Goal: Transaction & Acquisition: Purchase product/service

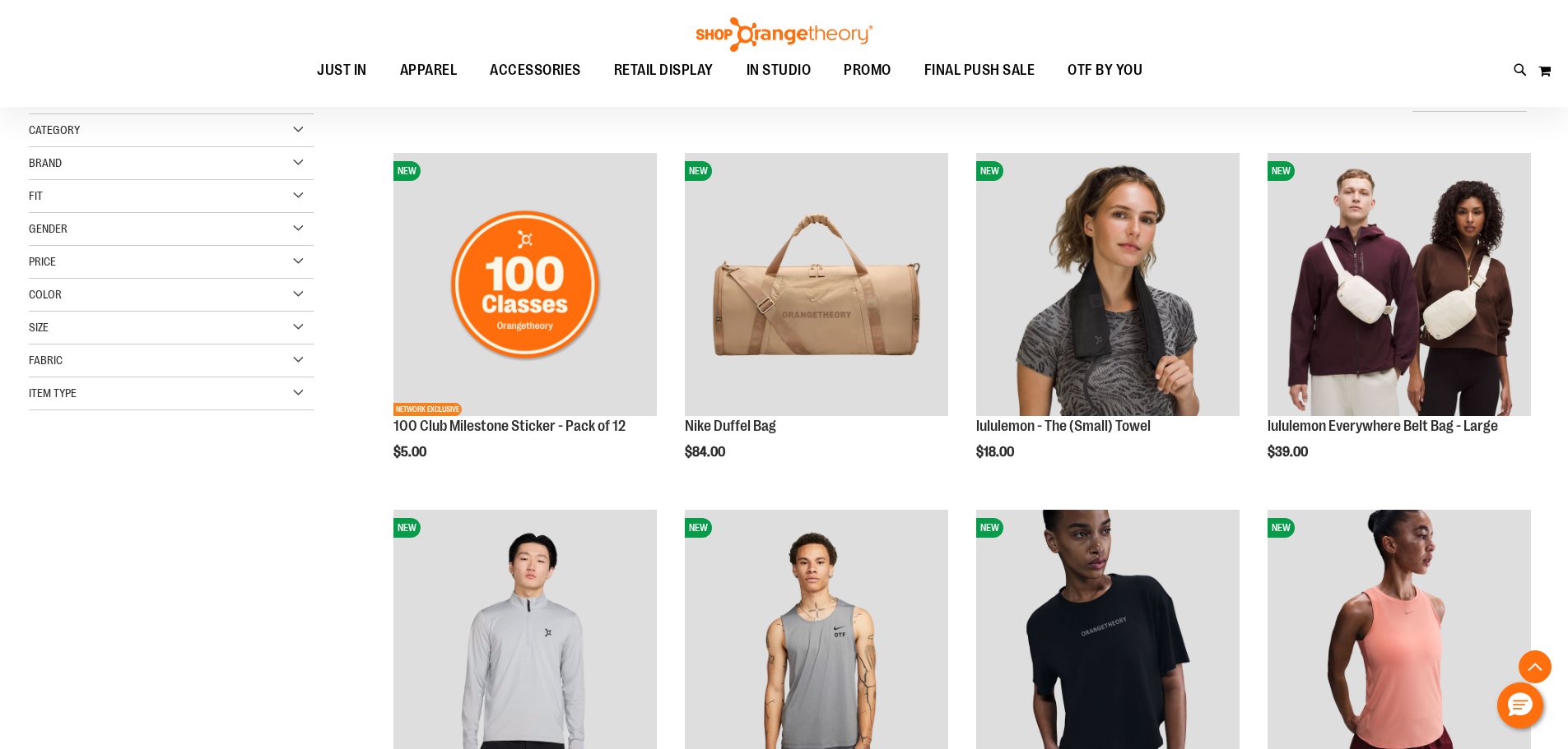
scroll to position [2129, 0]
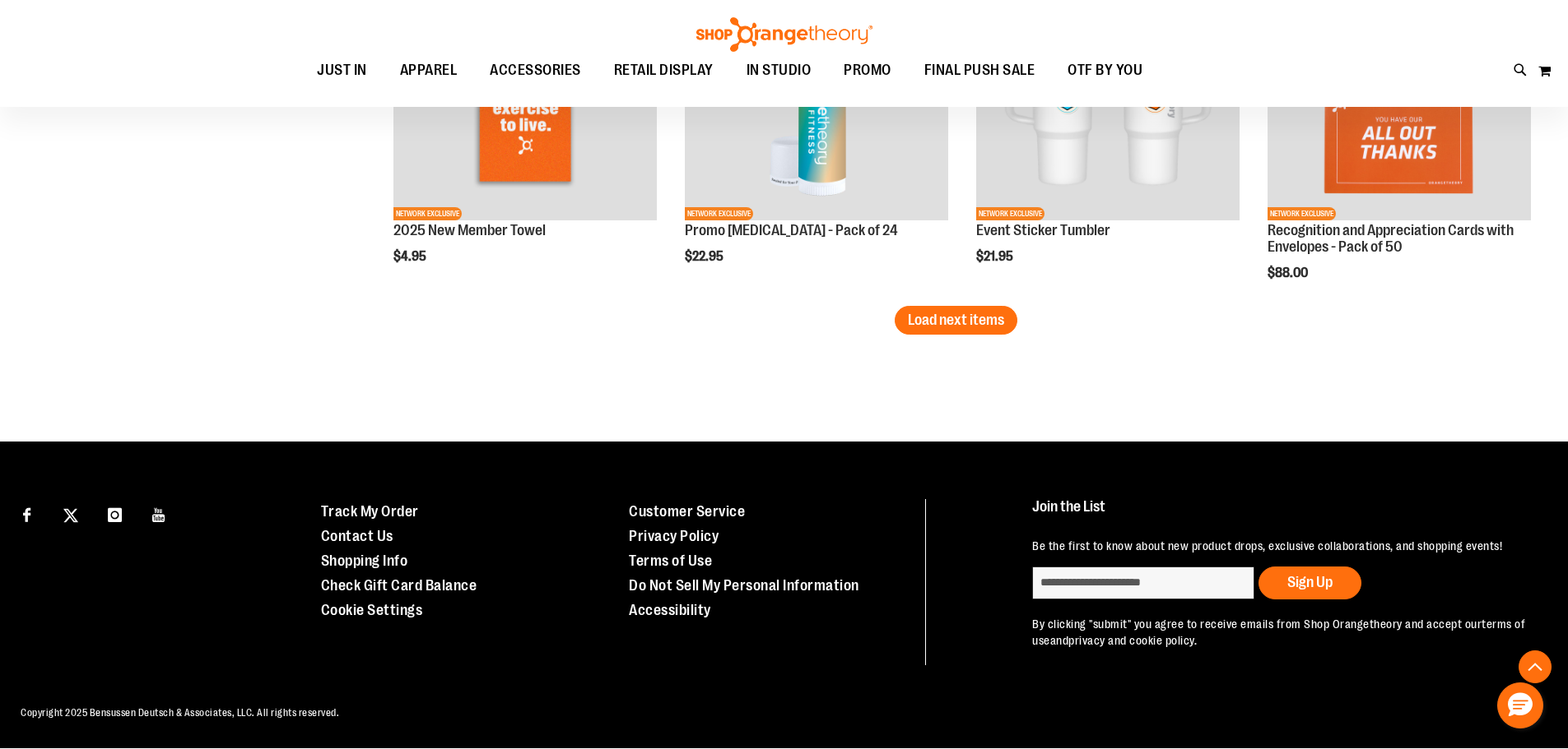
type input "**********"
click at [966, 314] on span "Load next items" at bounding box center [955, 319] width 96 height 16
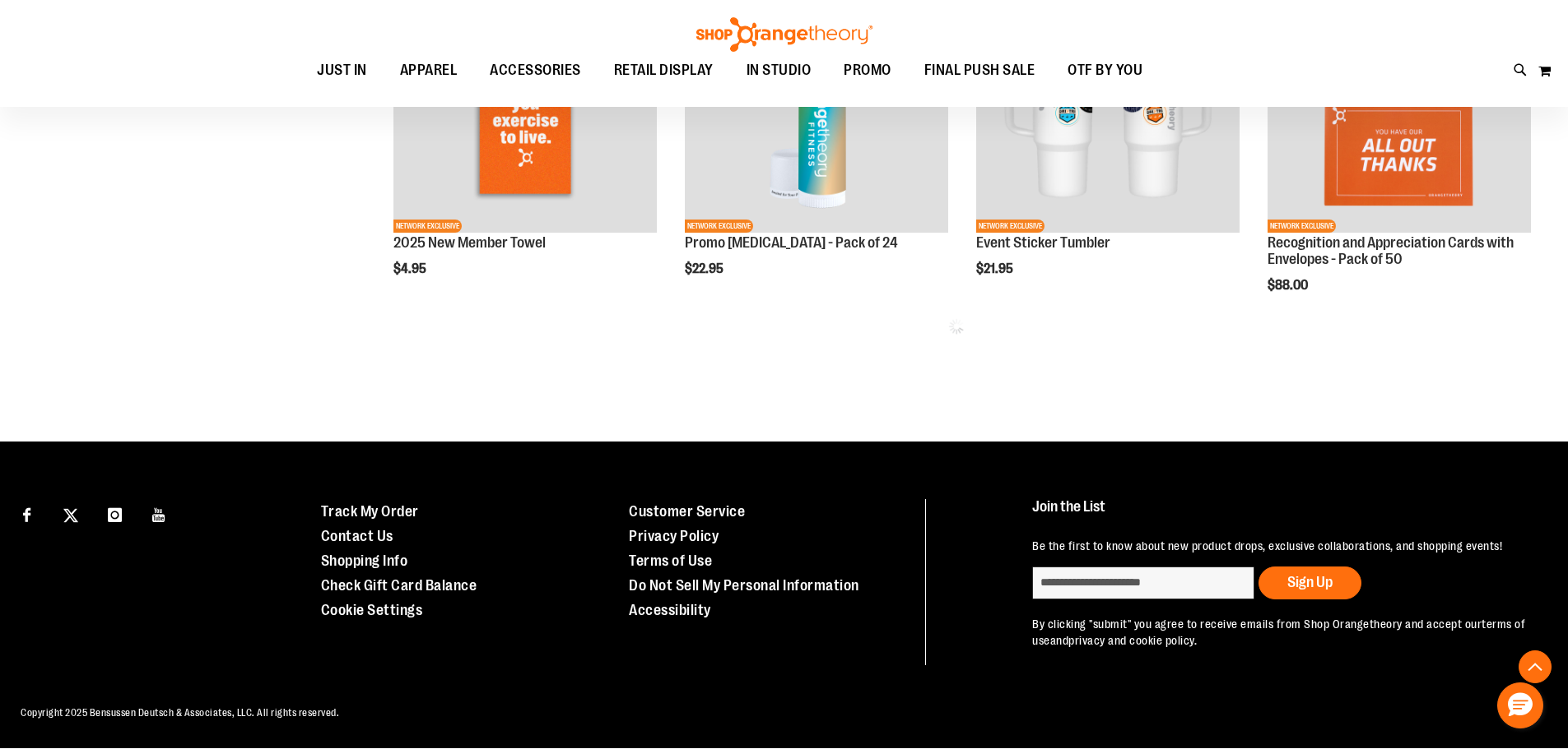
scroll to position [3038, 0]
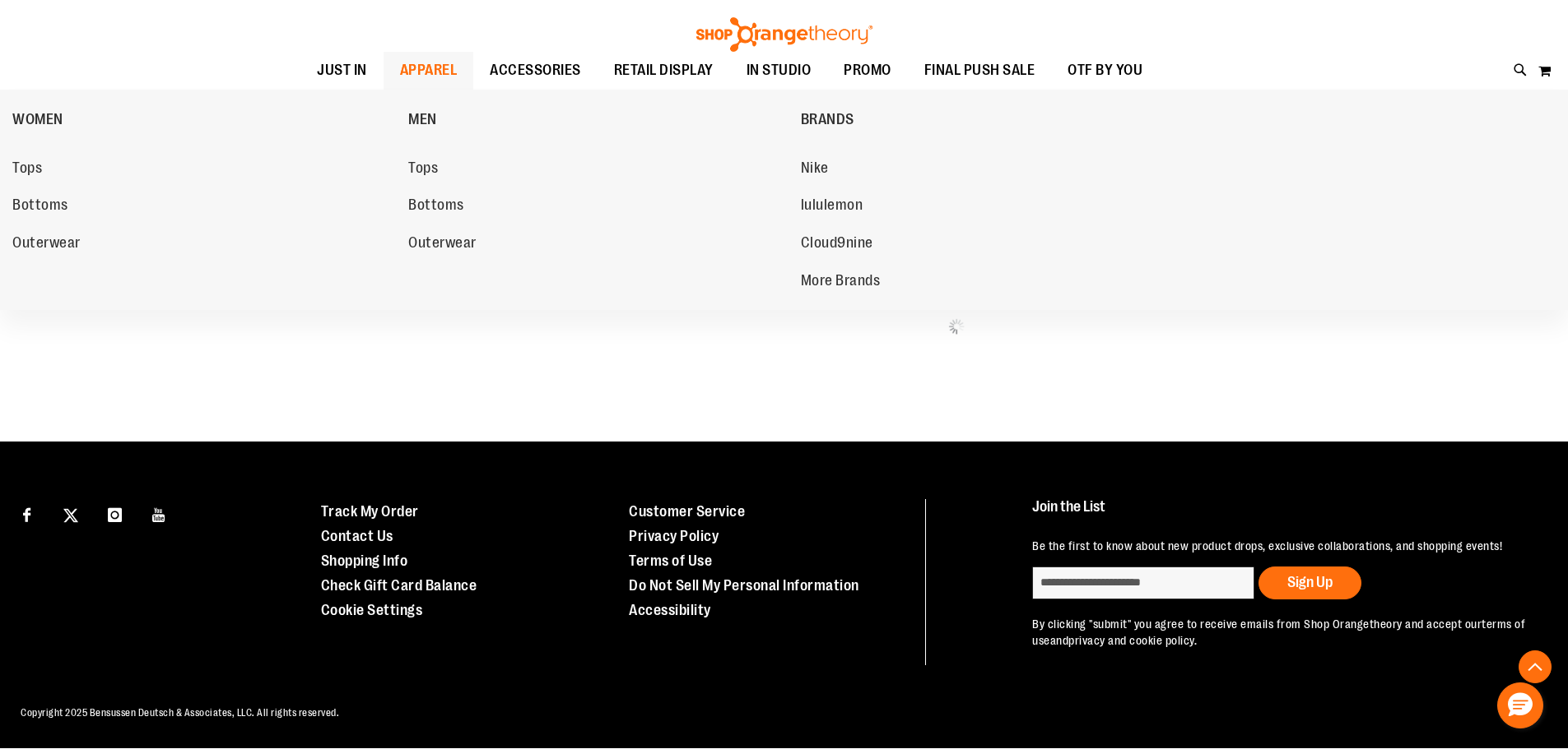
click at [429, 74] on span "APPAREL" at bounding box center [428, 70] width 58 height 37
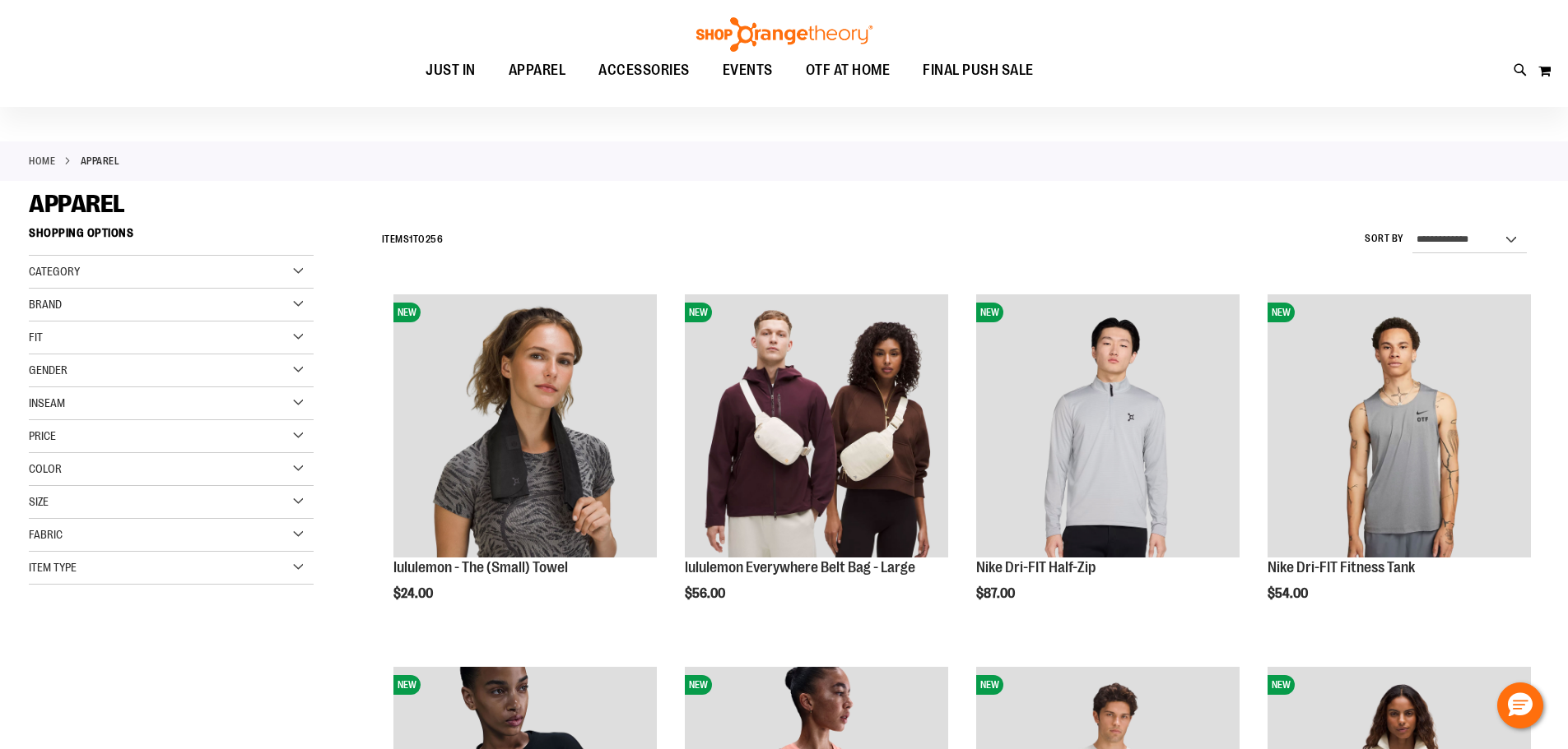
scroll to position [81, 0]
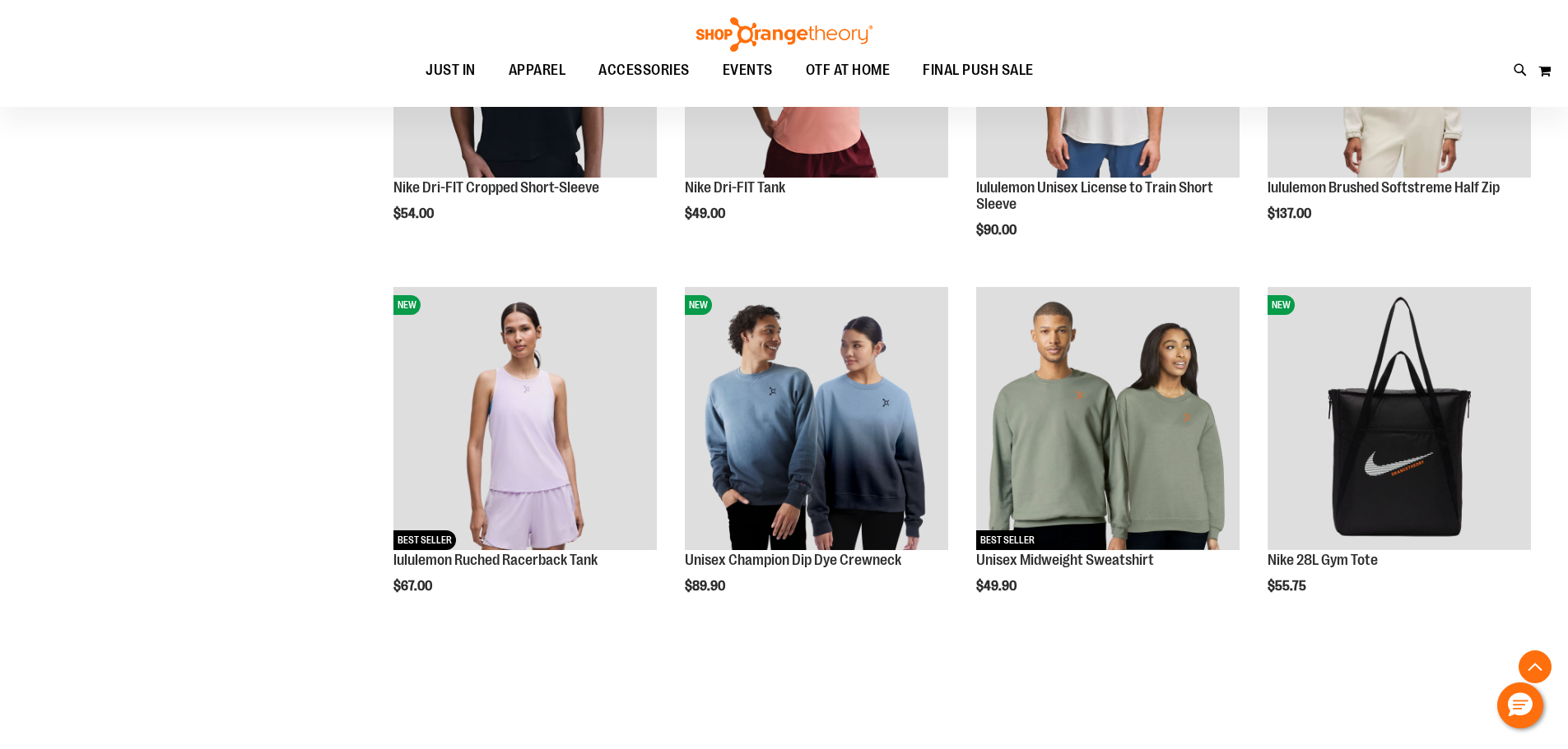
scroll to position [904, 0]
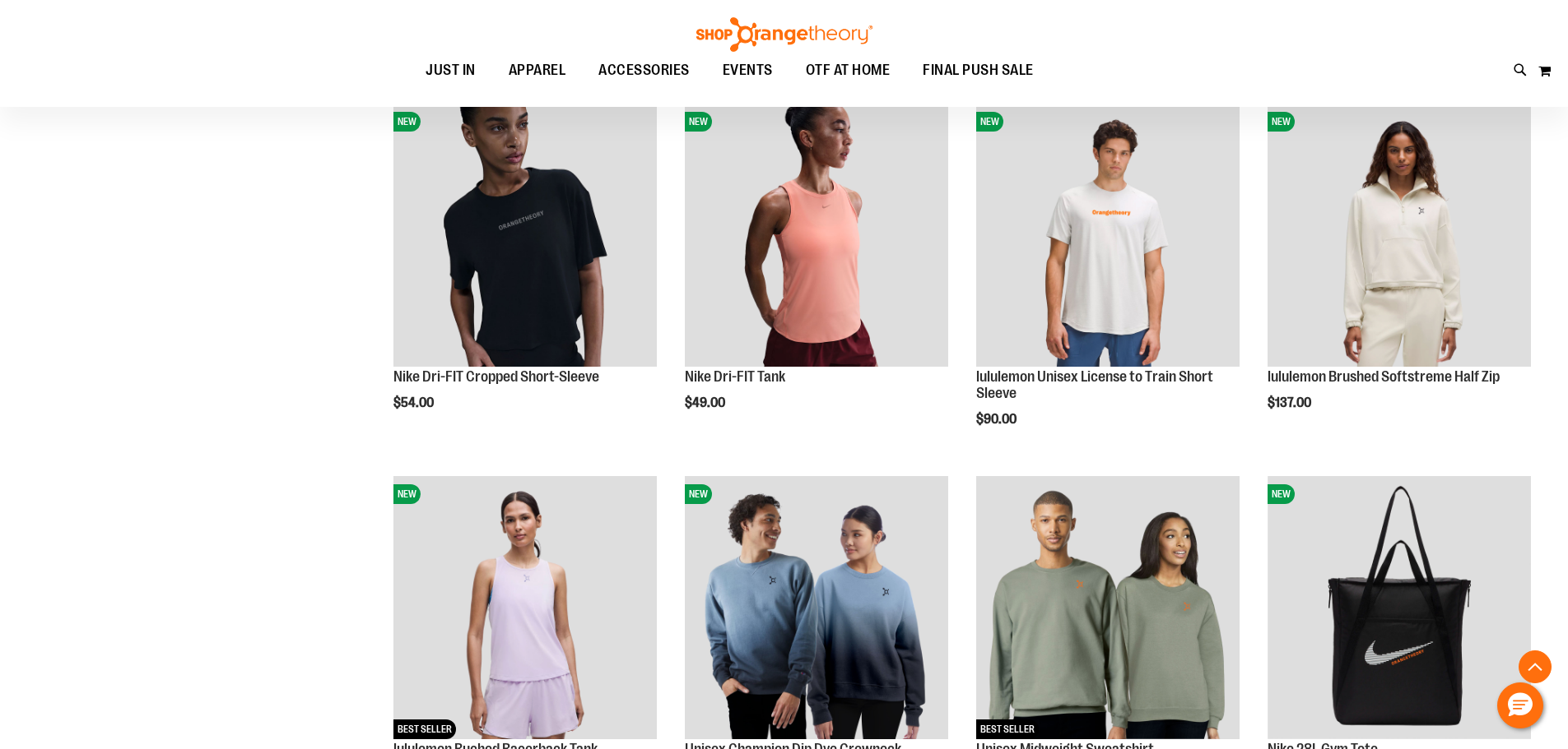
scroll to position [575, 0]
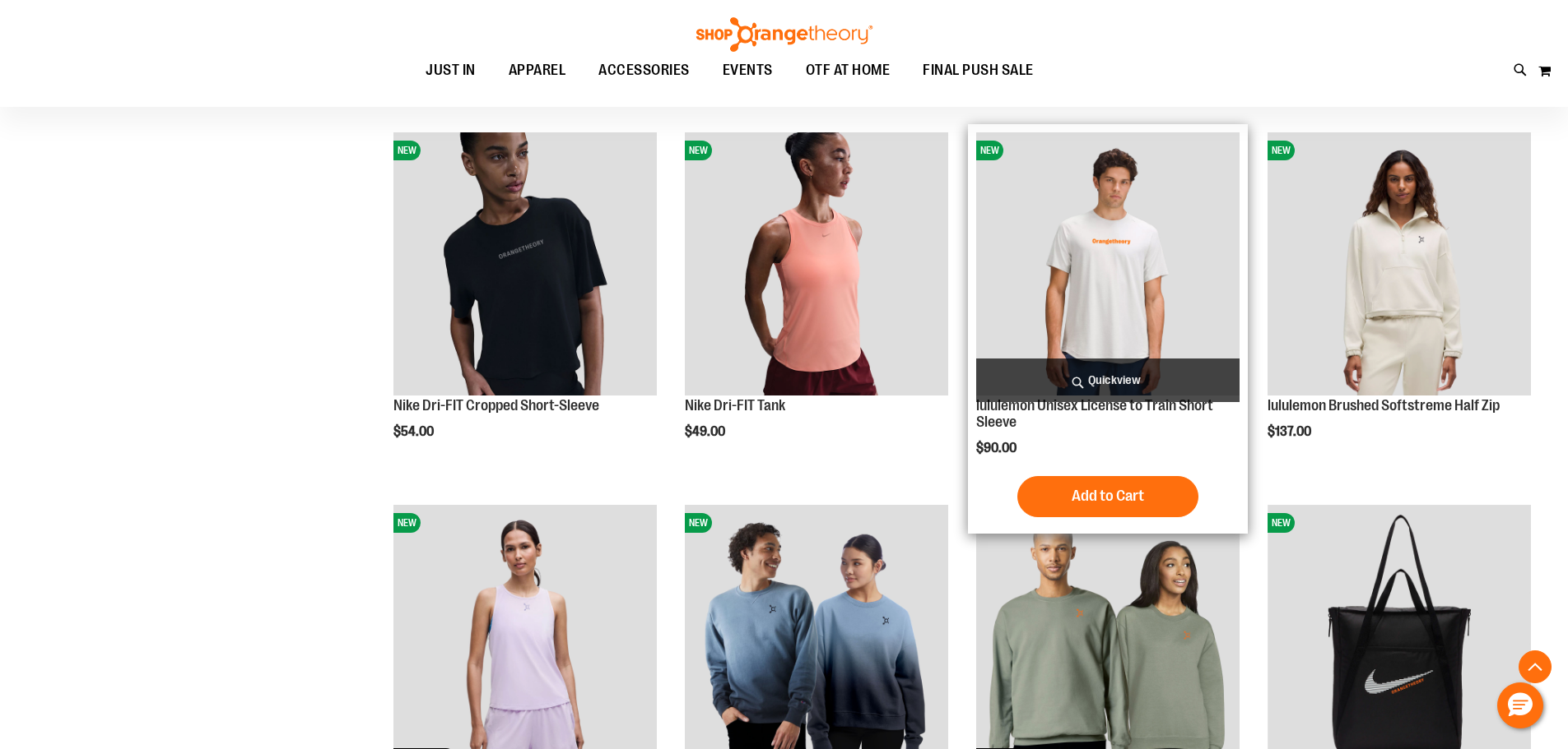
type input "**********"
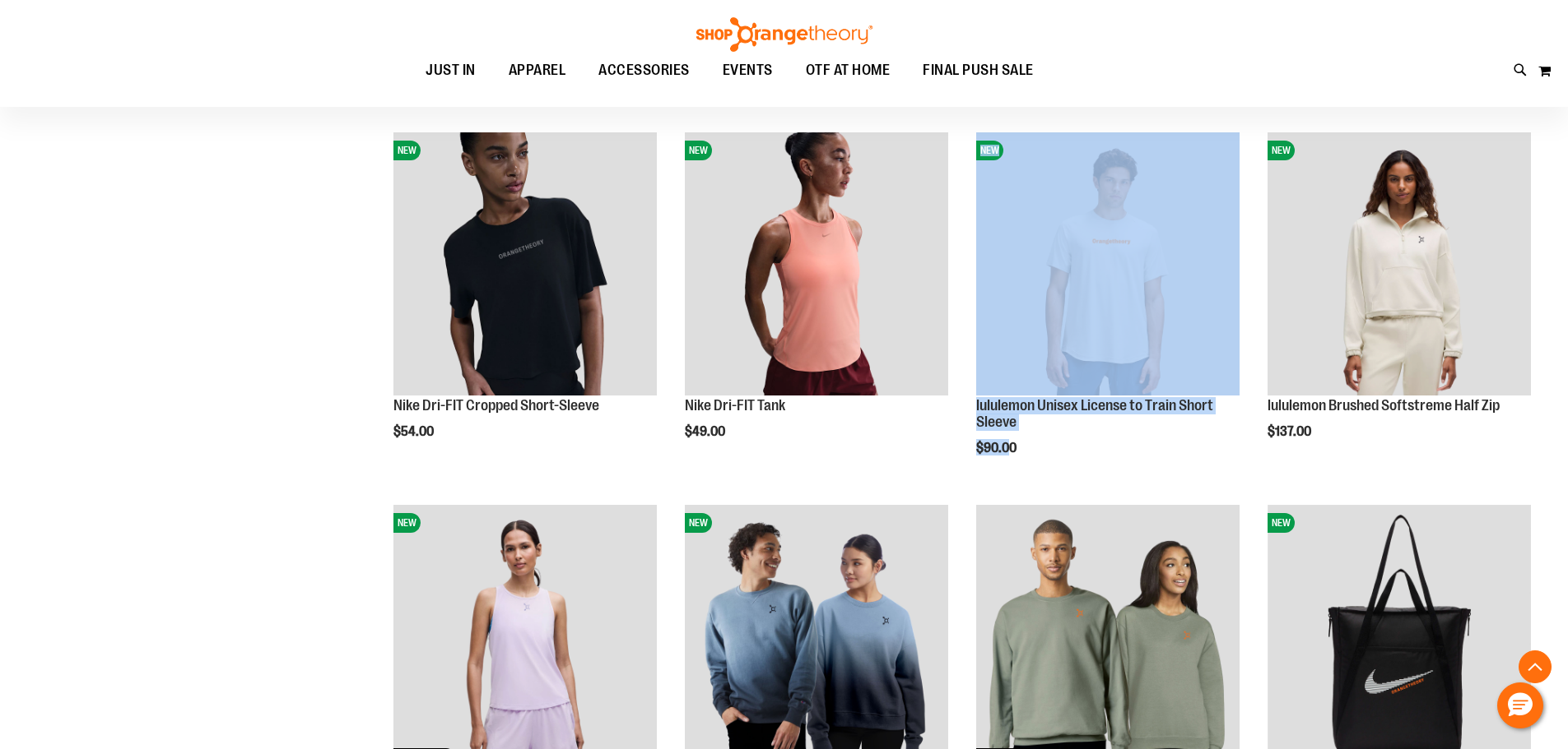
drag, startPoint x: 1011, startPoint y: 449, endPoint x: 963, endPoint y: 448, distance: 48.0
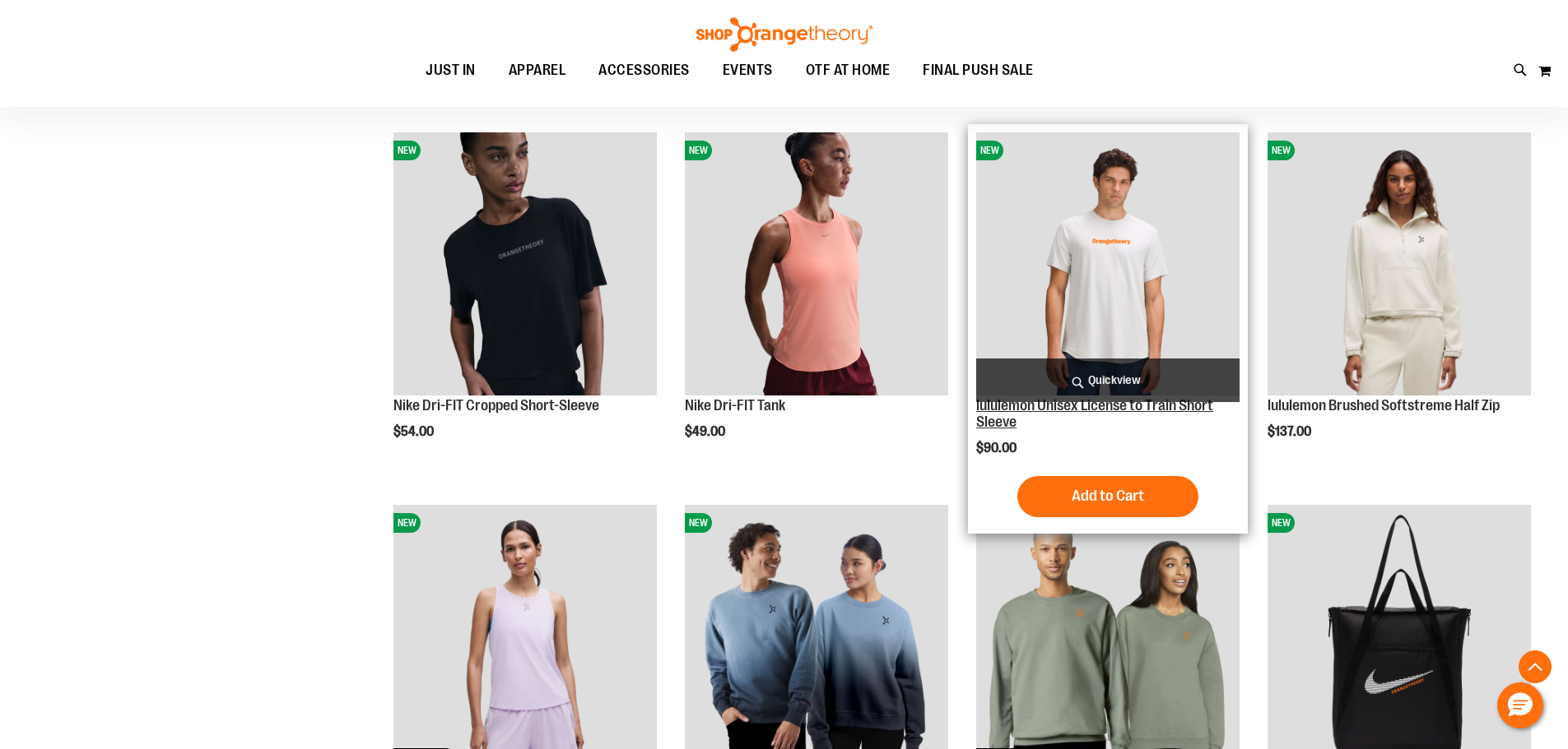
click at [1030, 404] on link "lululemon Unisex License to Train Short Sleeve" at bounding box center [1095, 413] width 237 height 33
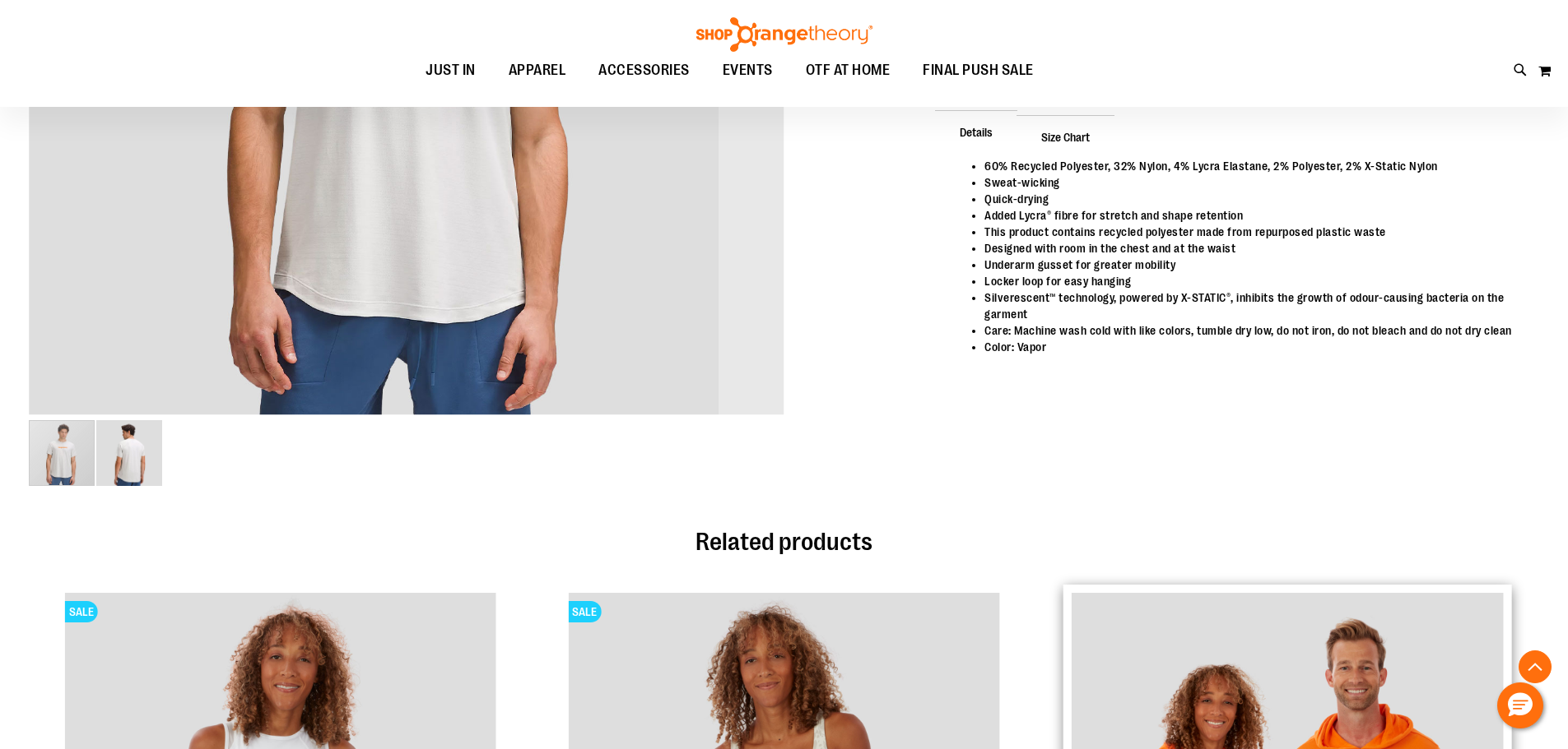
scroll to position [81, 0]
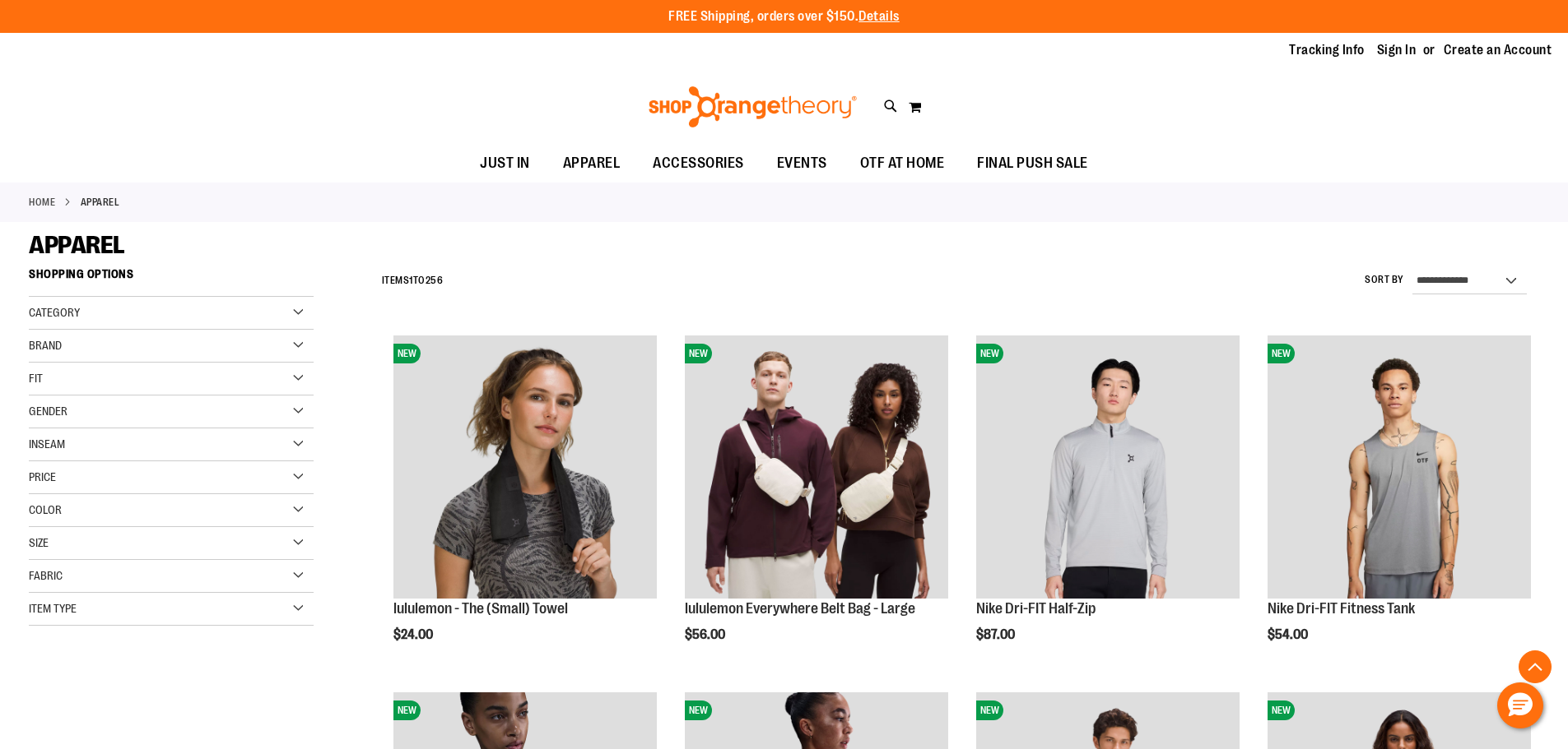
scroll to position [692, 0]
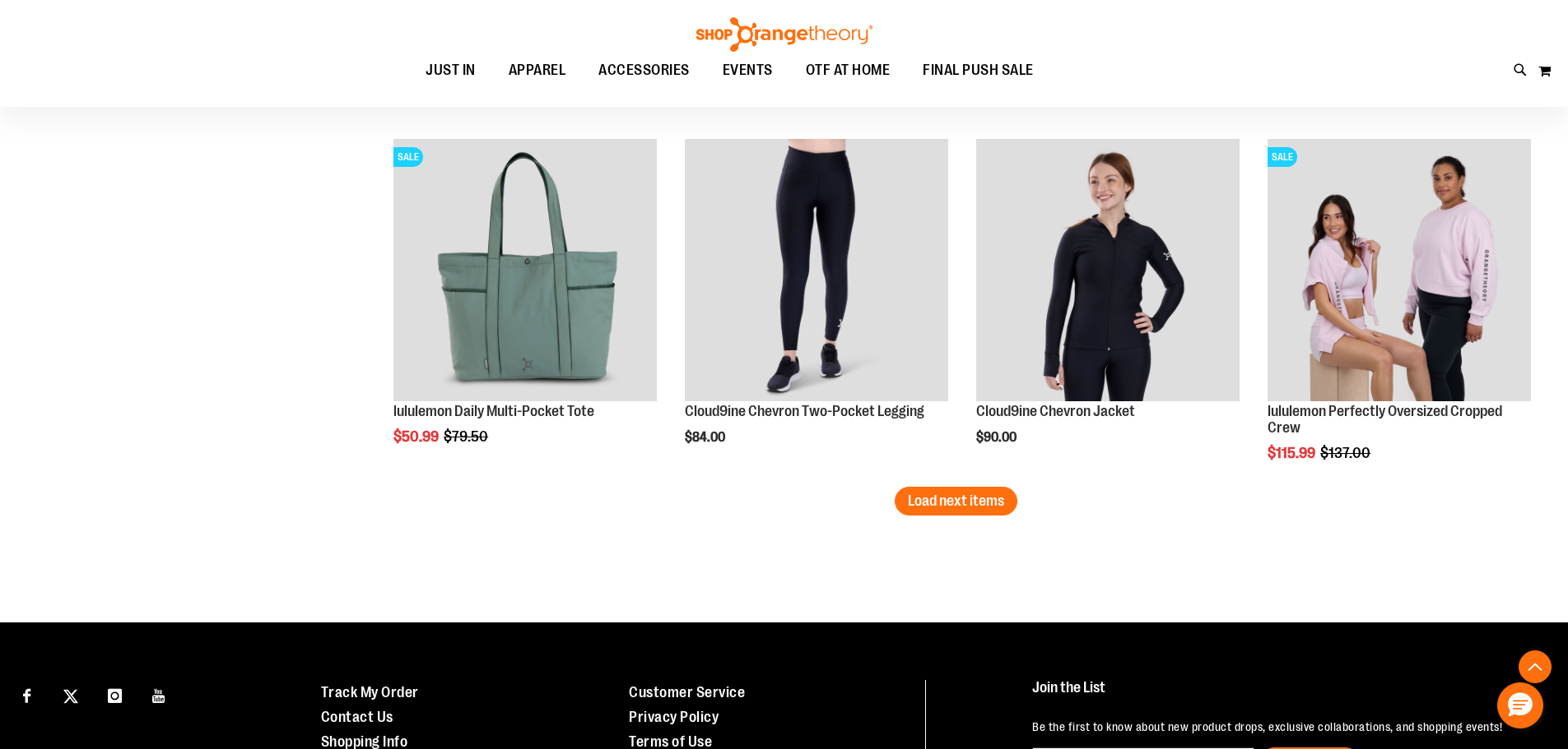
scroll to position [3076, 0]
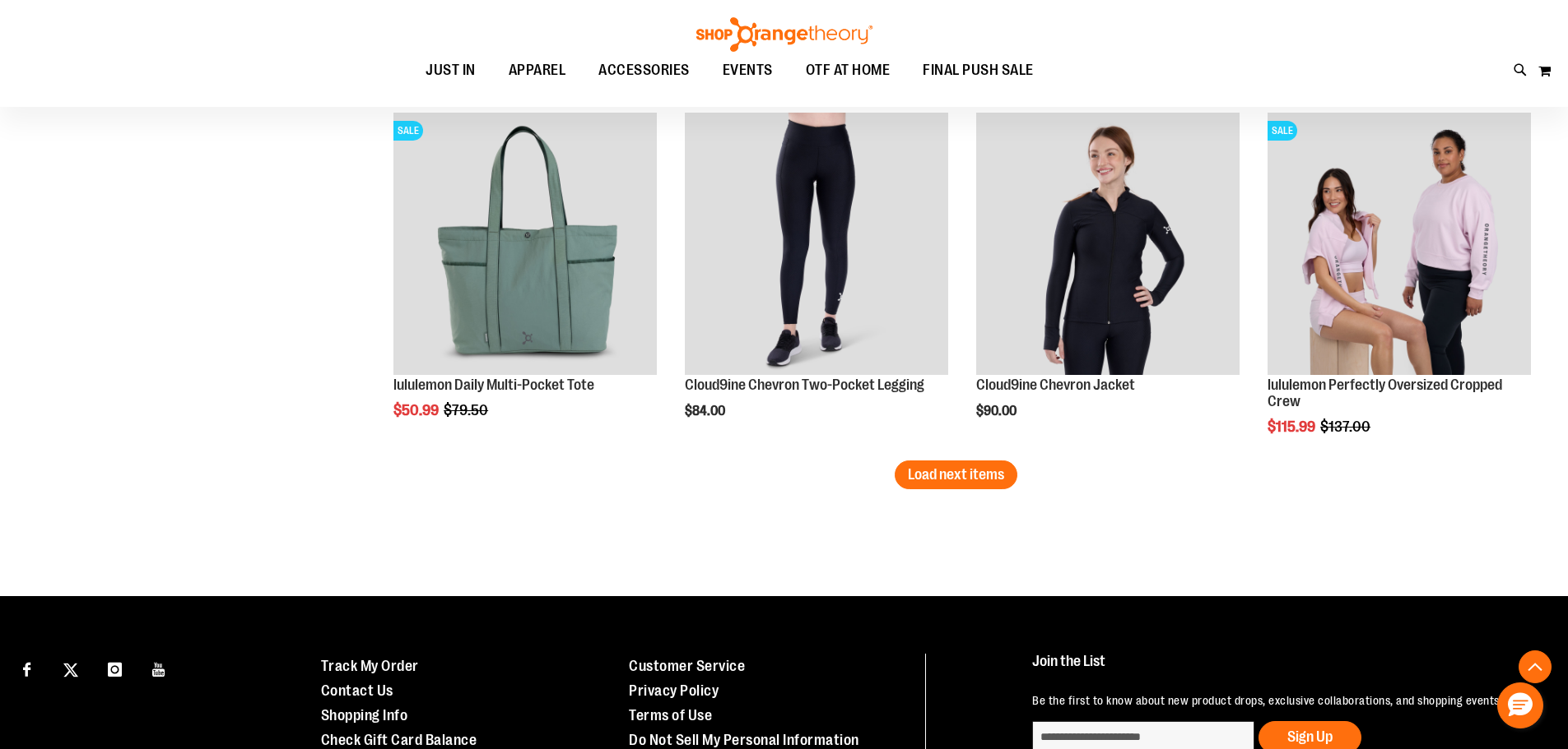
type input "**********"
click at [974, 469] on span "Load next items" at bounding box center [955, 474] width 96 height 16
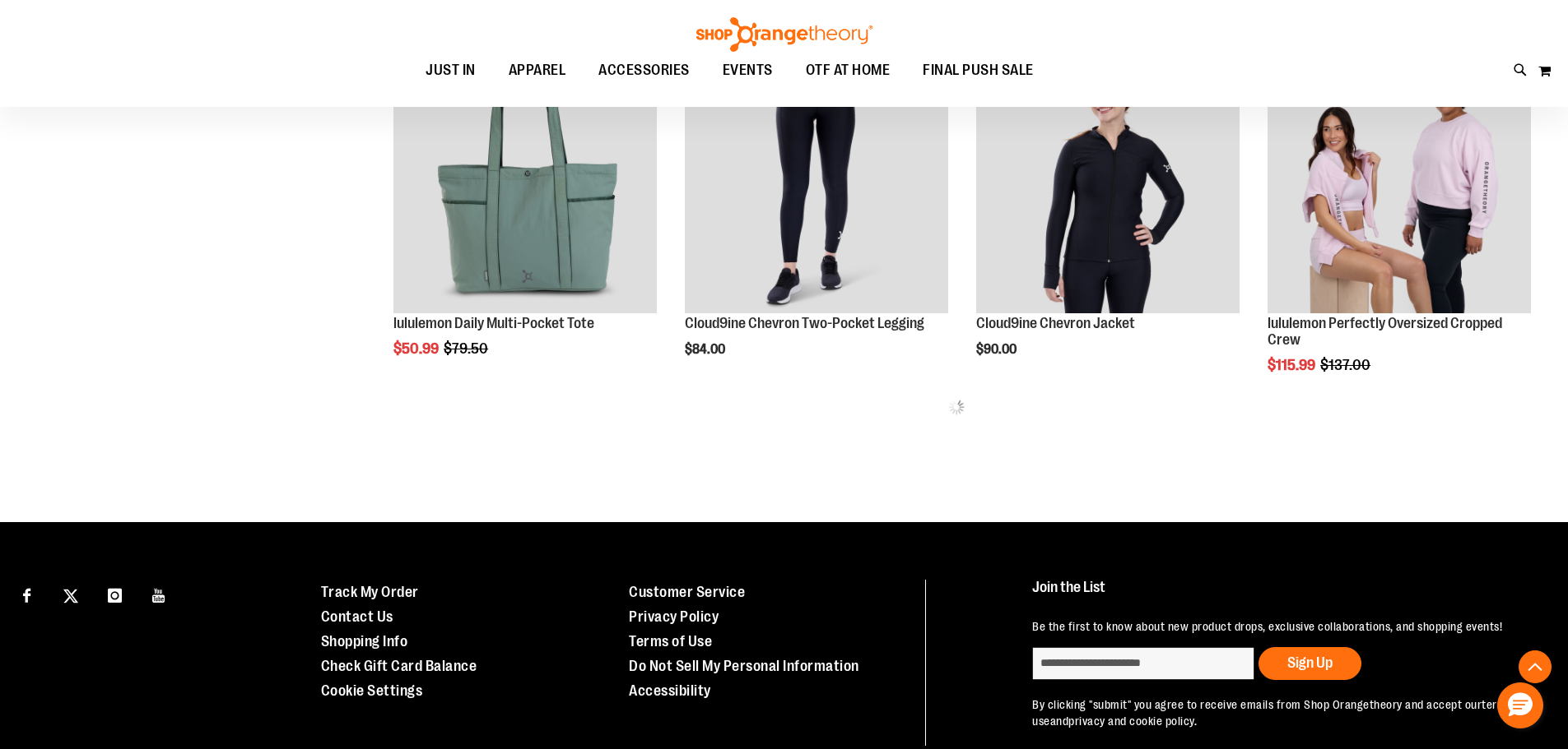
scroll to position [3219, 0]
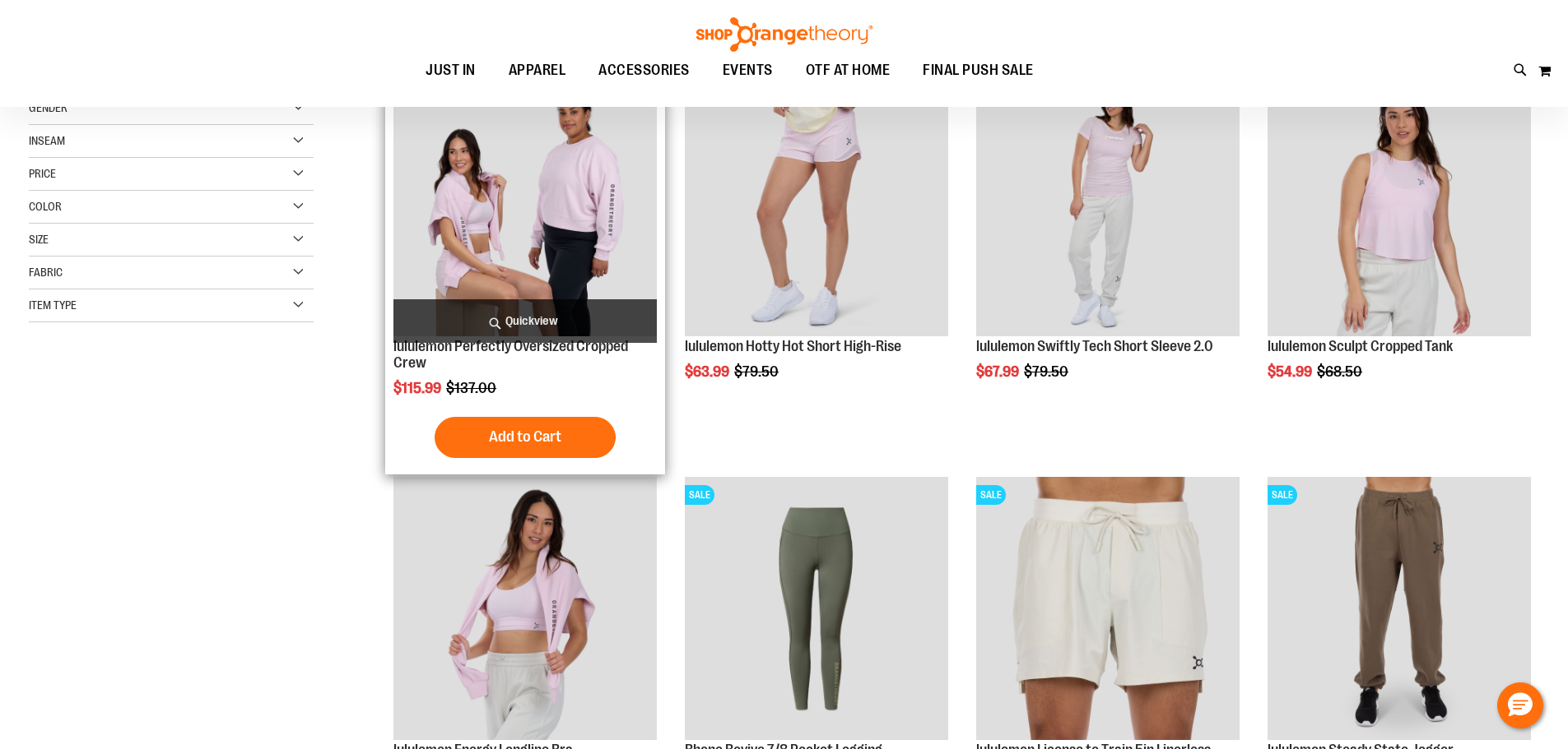
scroll to position [163, 0]
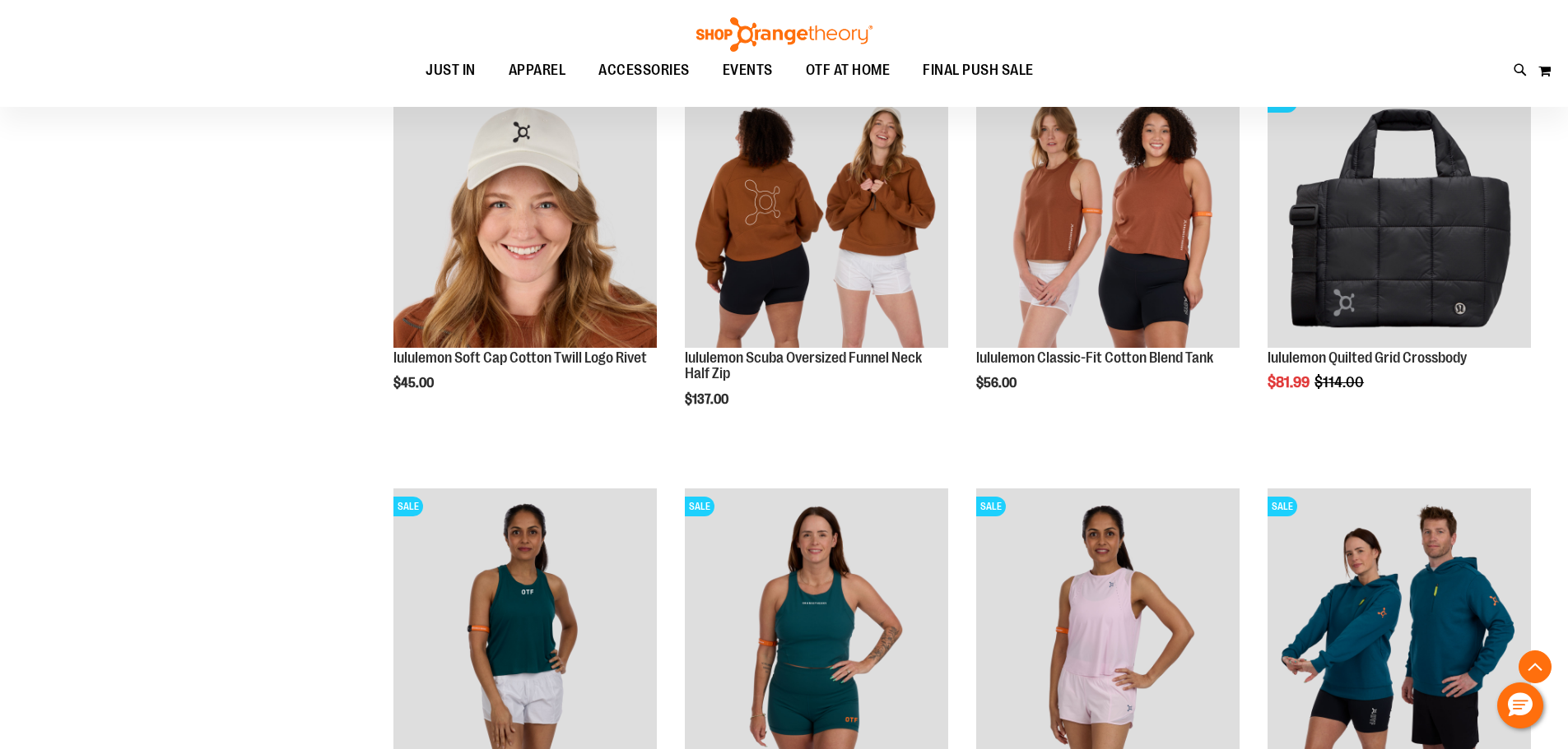
scroll to position [1726, 0]
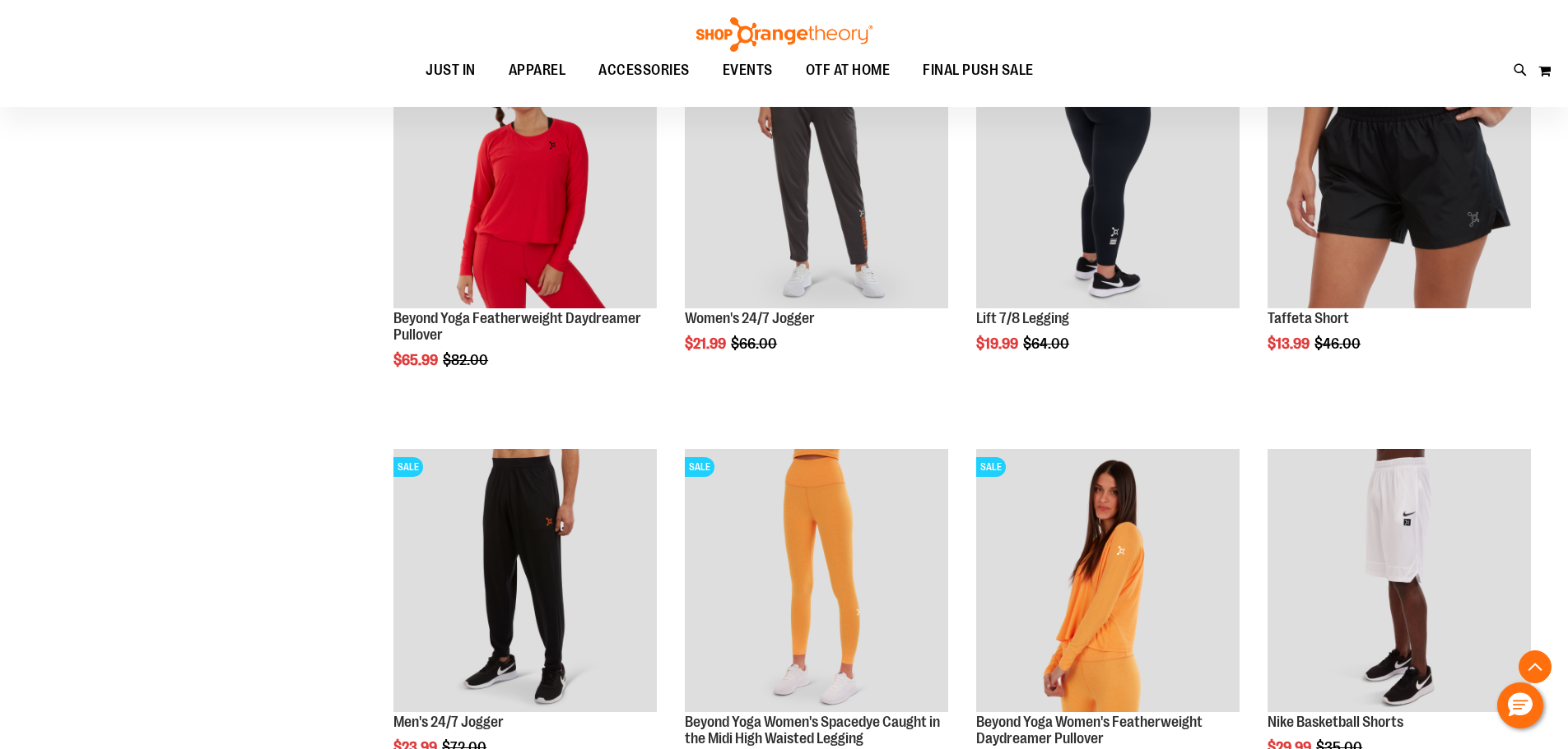
scroll to position [3125, 0]
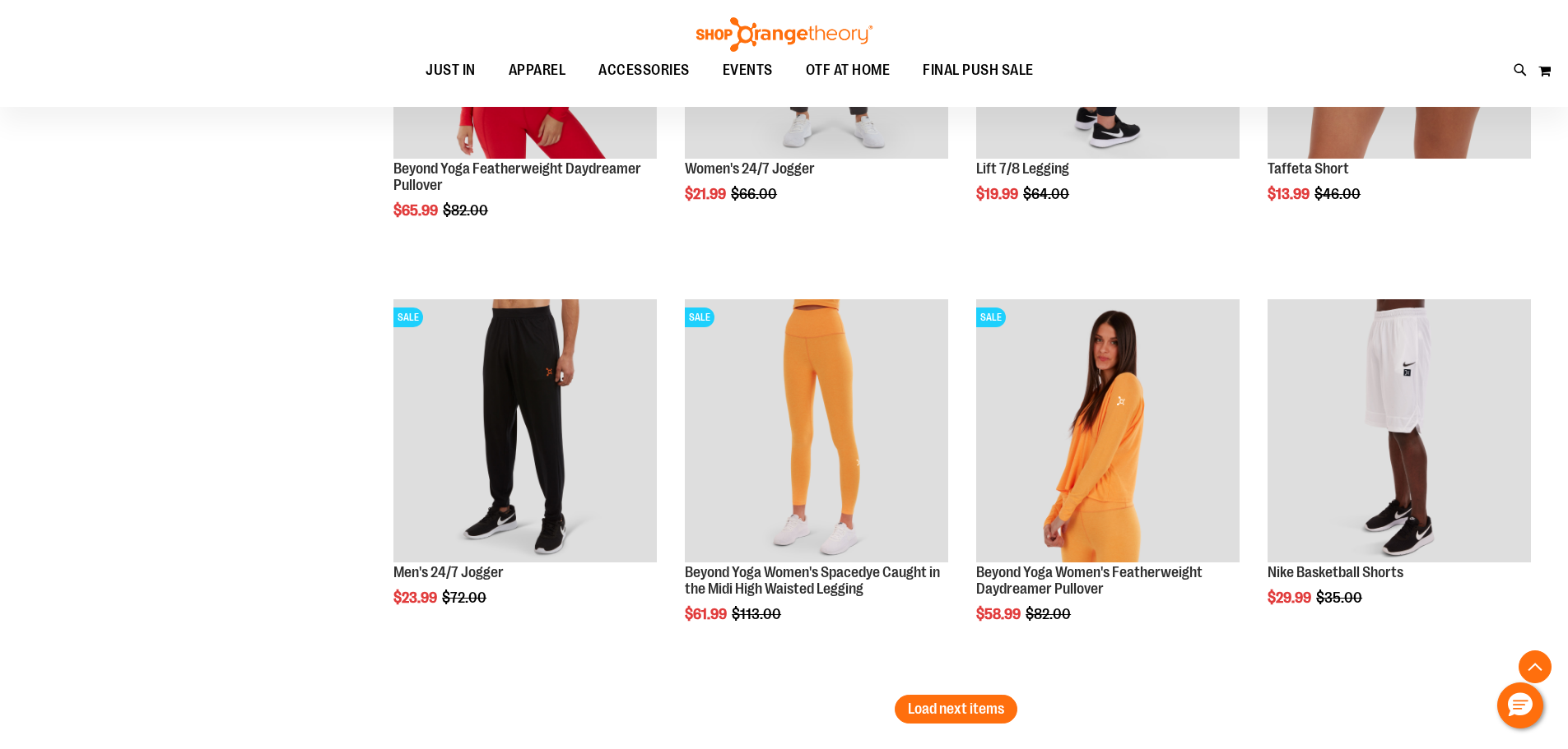
type input "**********"
click at [943, 688] on li "SALE Beyond Yoga Women's Spacedye Caught in the Midi High Waisted Legging $61.9…" at bounding box center [816, 493] width 280 height 404
click at [941, 692] on li "SALE Beyond Yoga Women's Spacedye Caught in the Midi High Waisted Legging $61.9…" at bounding box center [816, 493] width 280 height 404
click at [941, 705] on span "Load next items" at bounding box center [955, 708] width 96 height 16
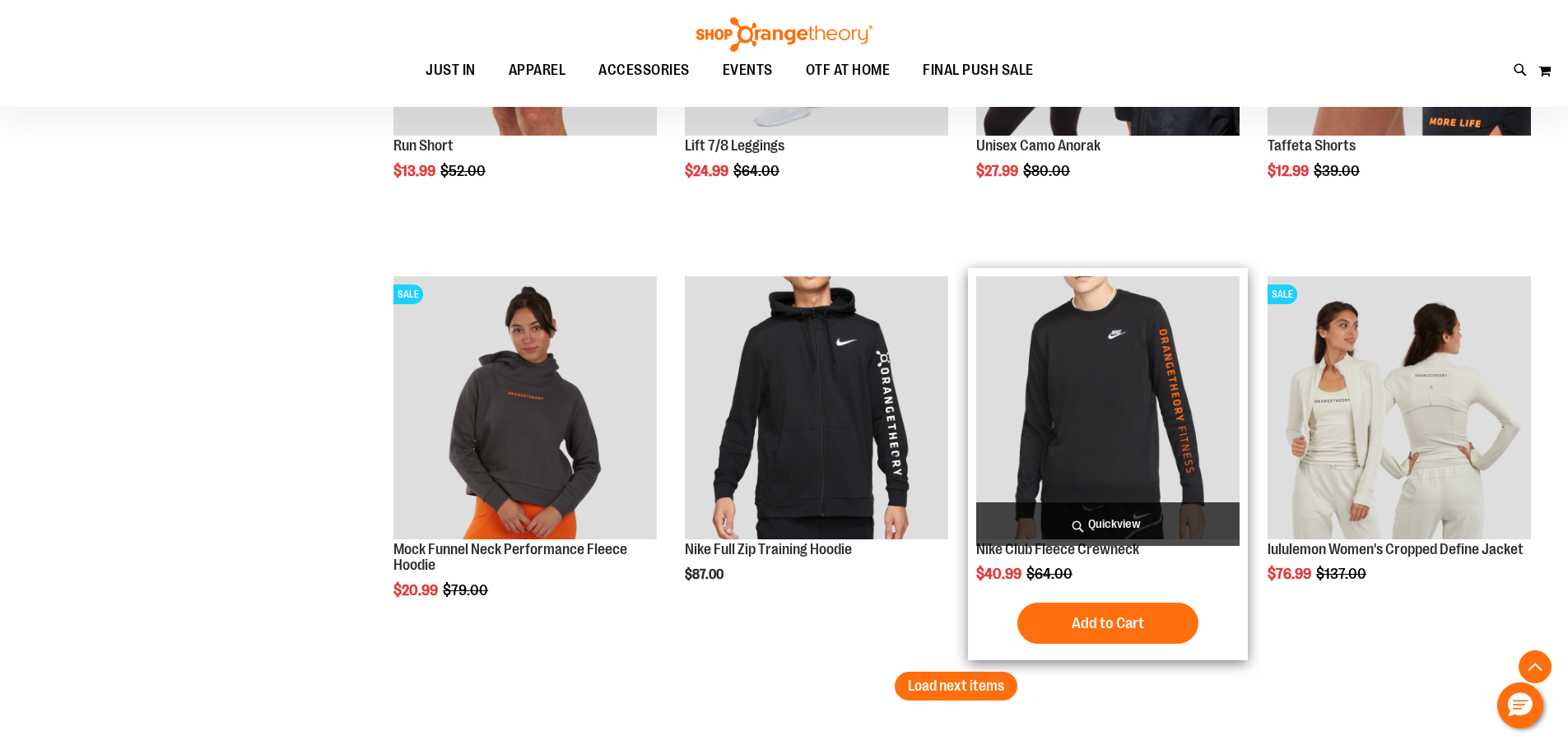
scroll to position [4441, 0]
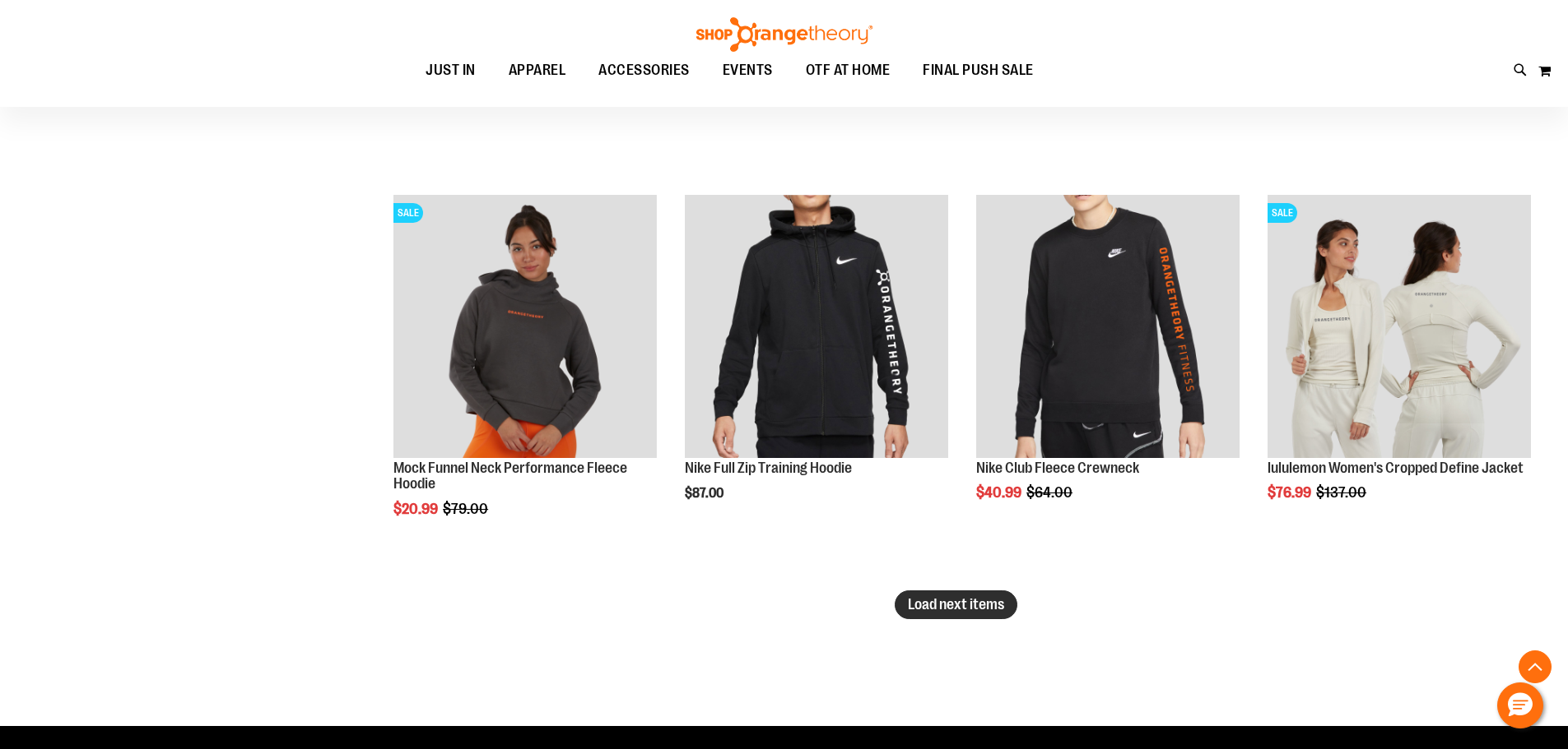
click at [1006, 598] on button "Load next items" at bounding box center [956, 605] width 123 height 29
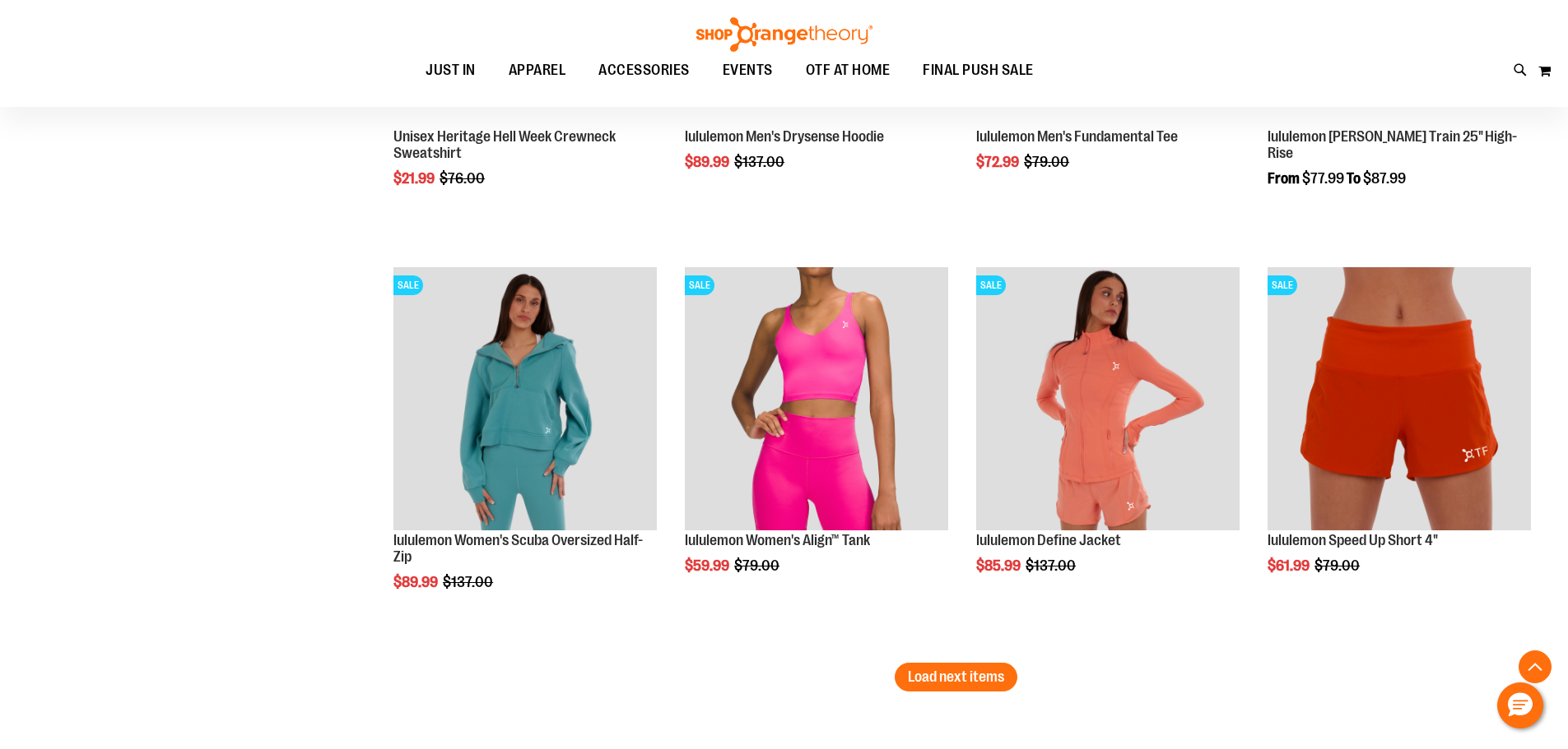
scroll to position [5758, 0]
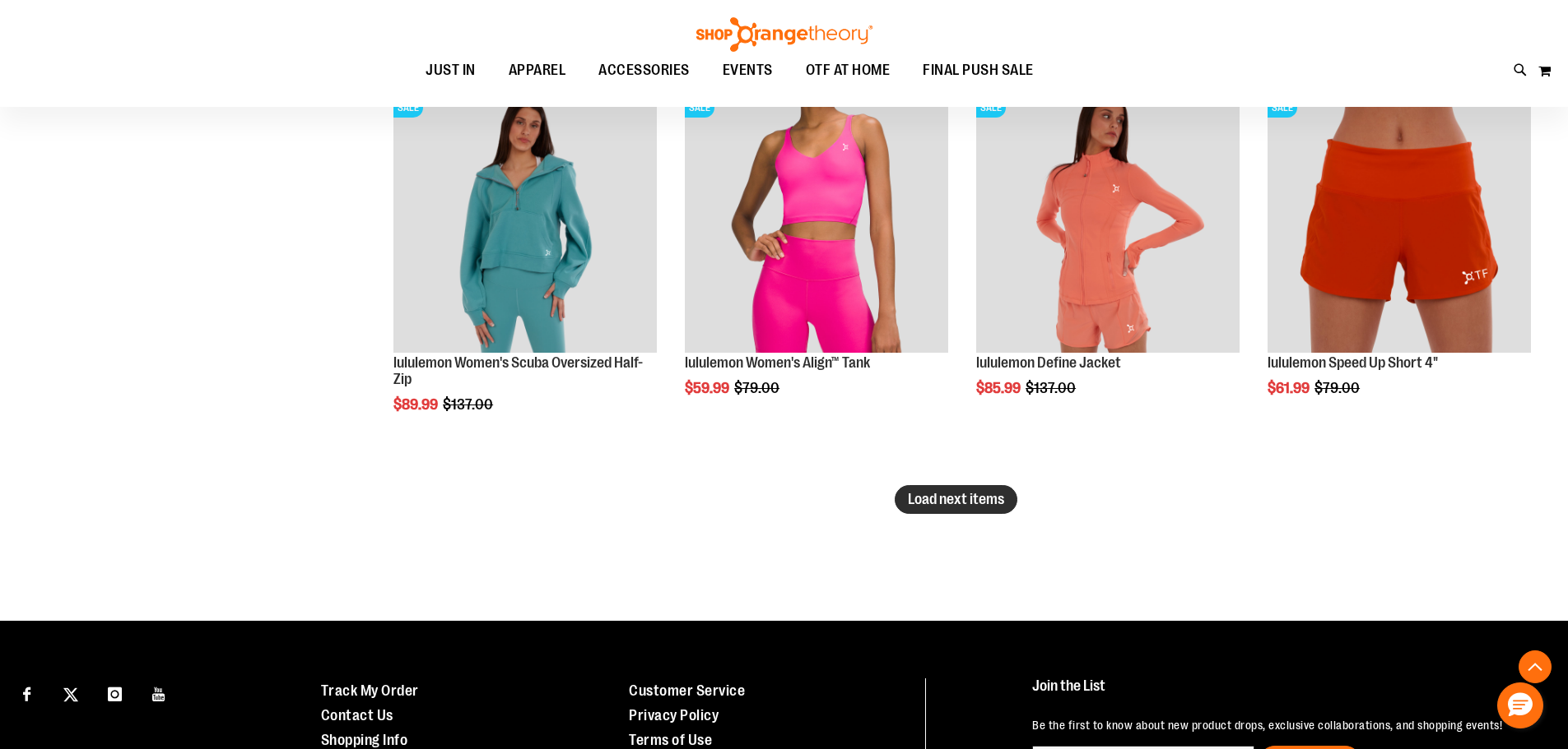
click at [974, 502] on span "Load next items" at bounding box center [955, 499] width 96 height 16
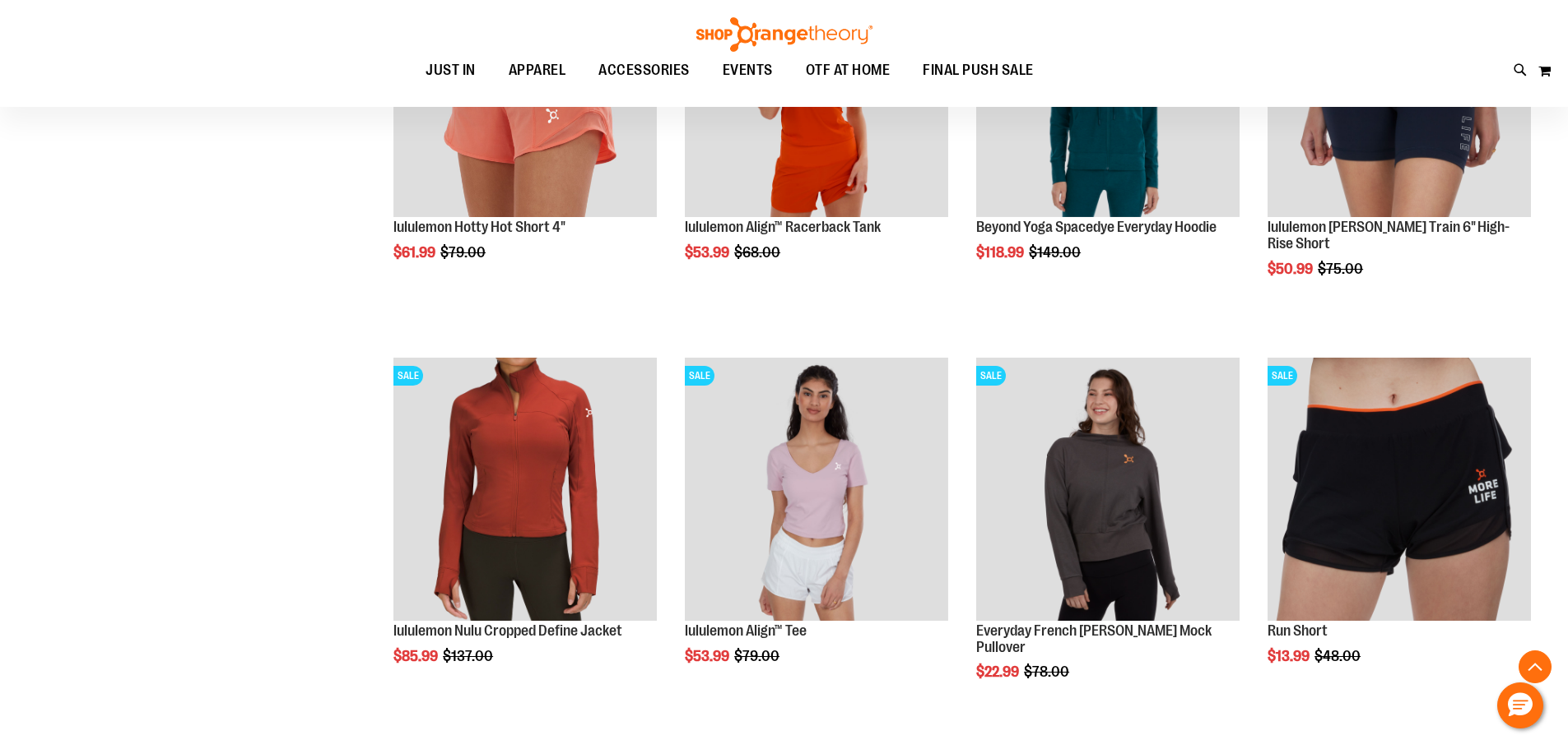
scroll to position [6169, 0]
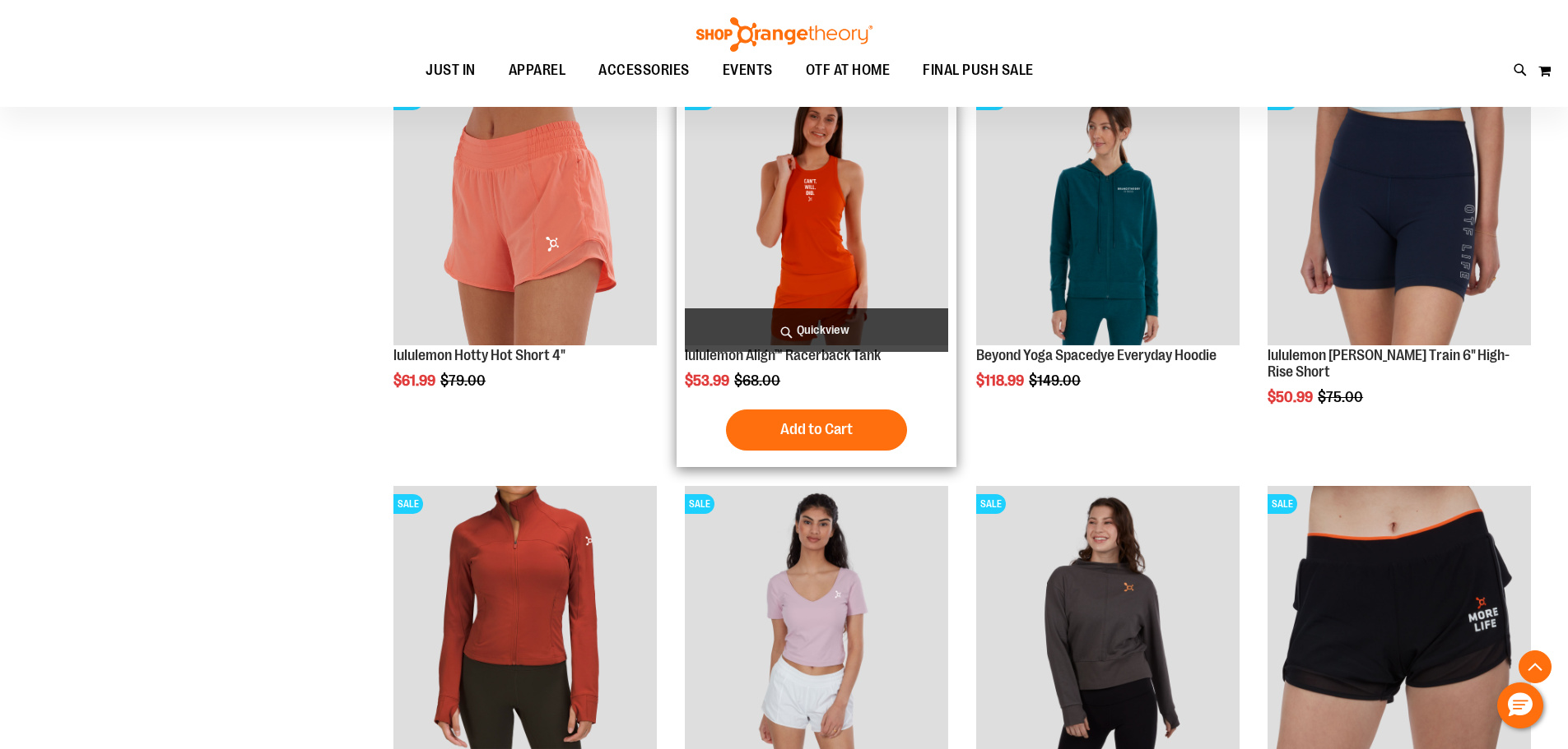
click at [861, 256] on img "product" at bounding box center [816, 214] width 263 height 263
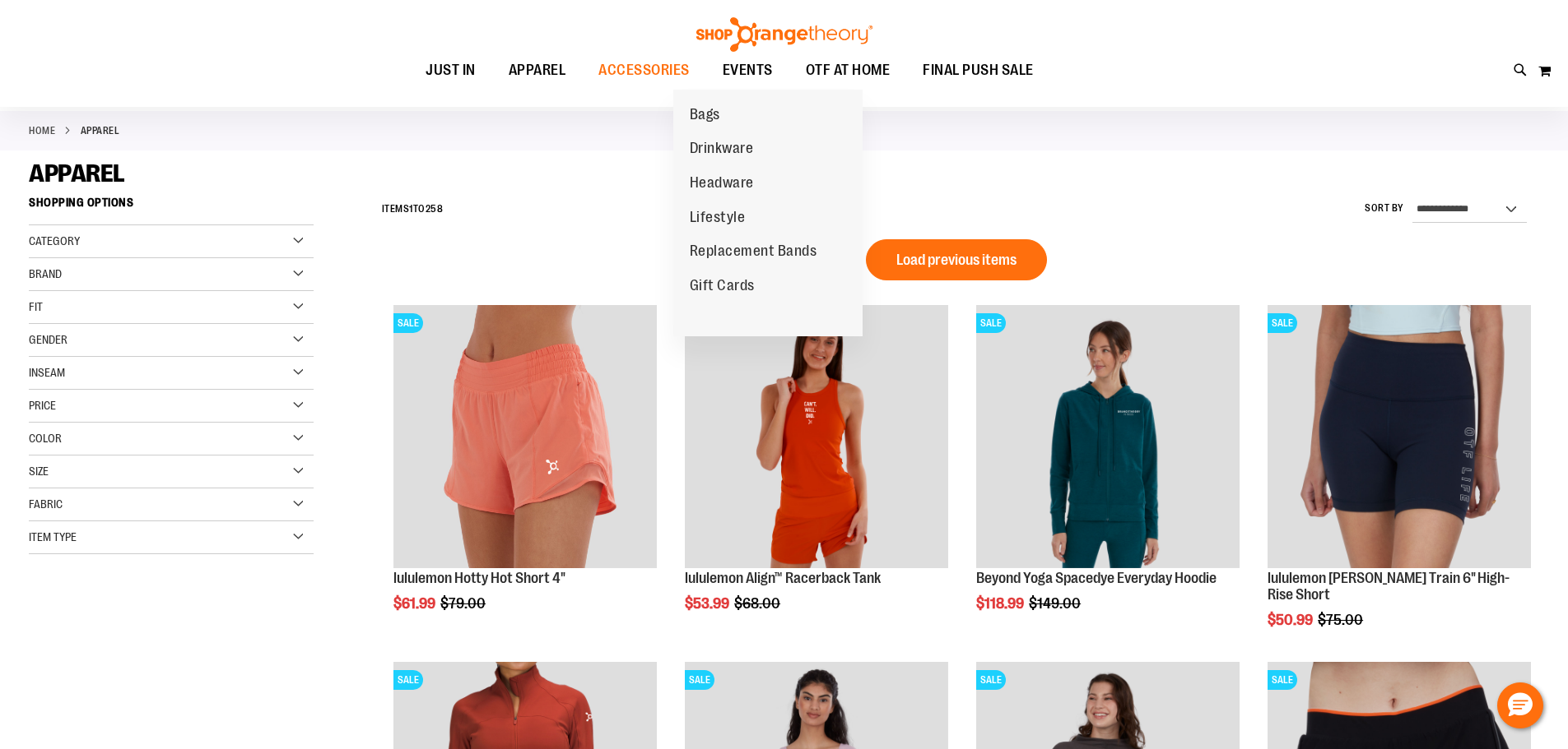
scroll to position [246, 0]
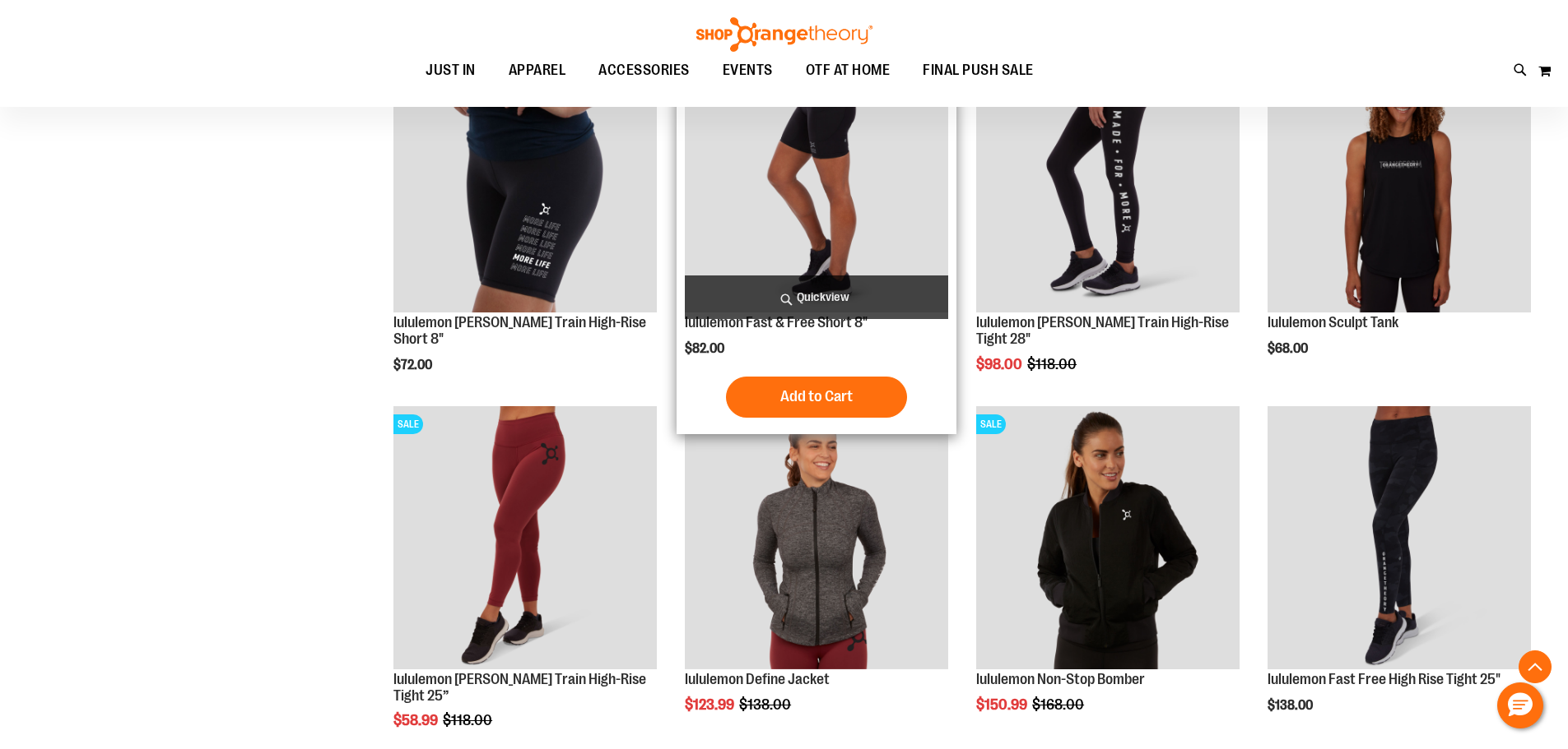
scroll to position [1398, 0]
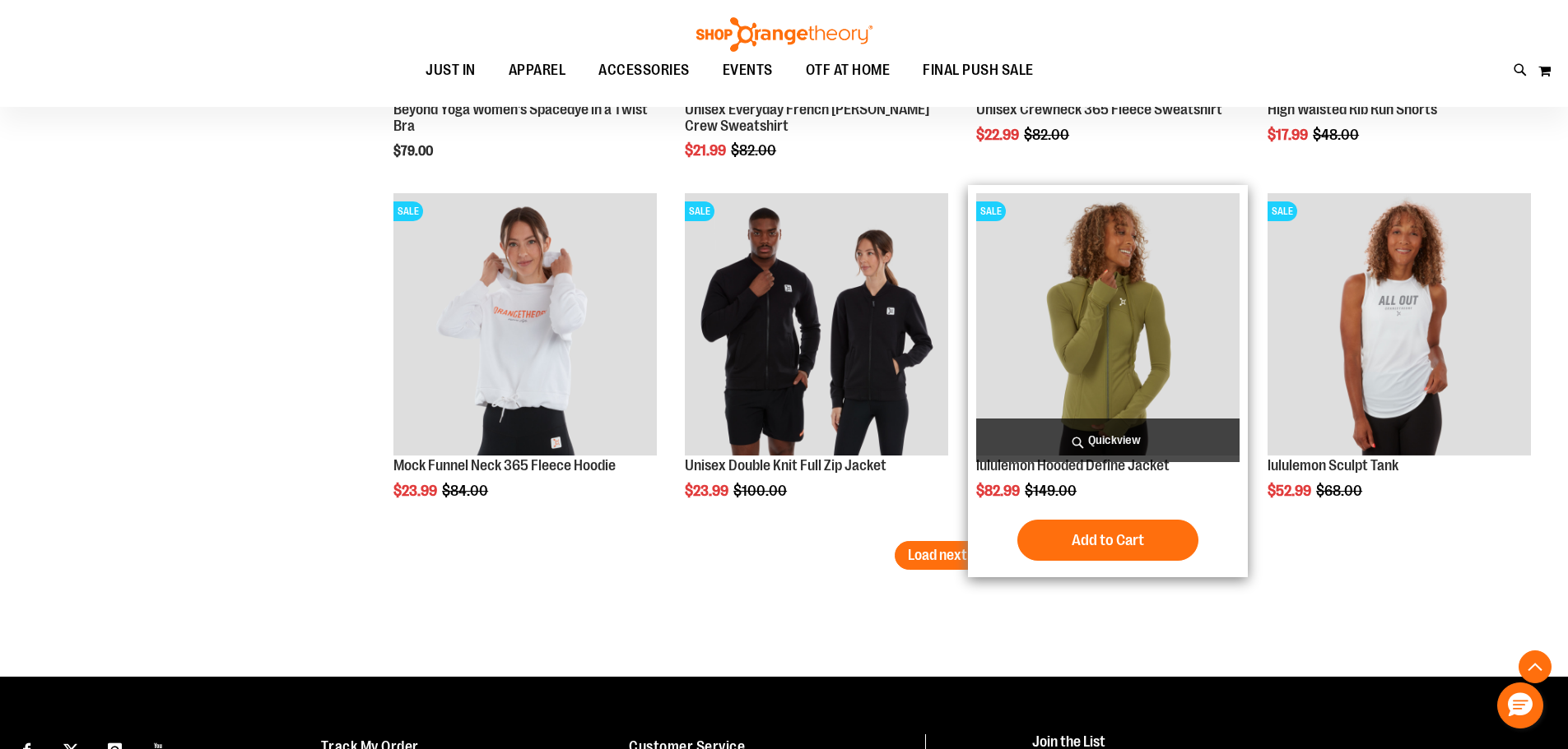
scroll to position [3043, 0]
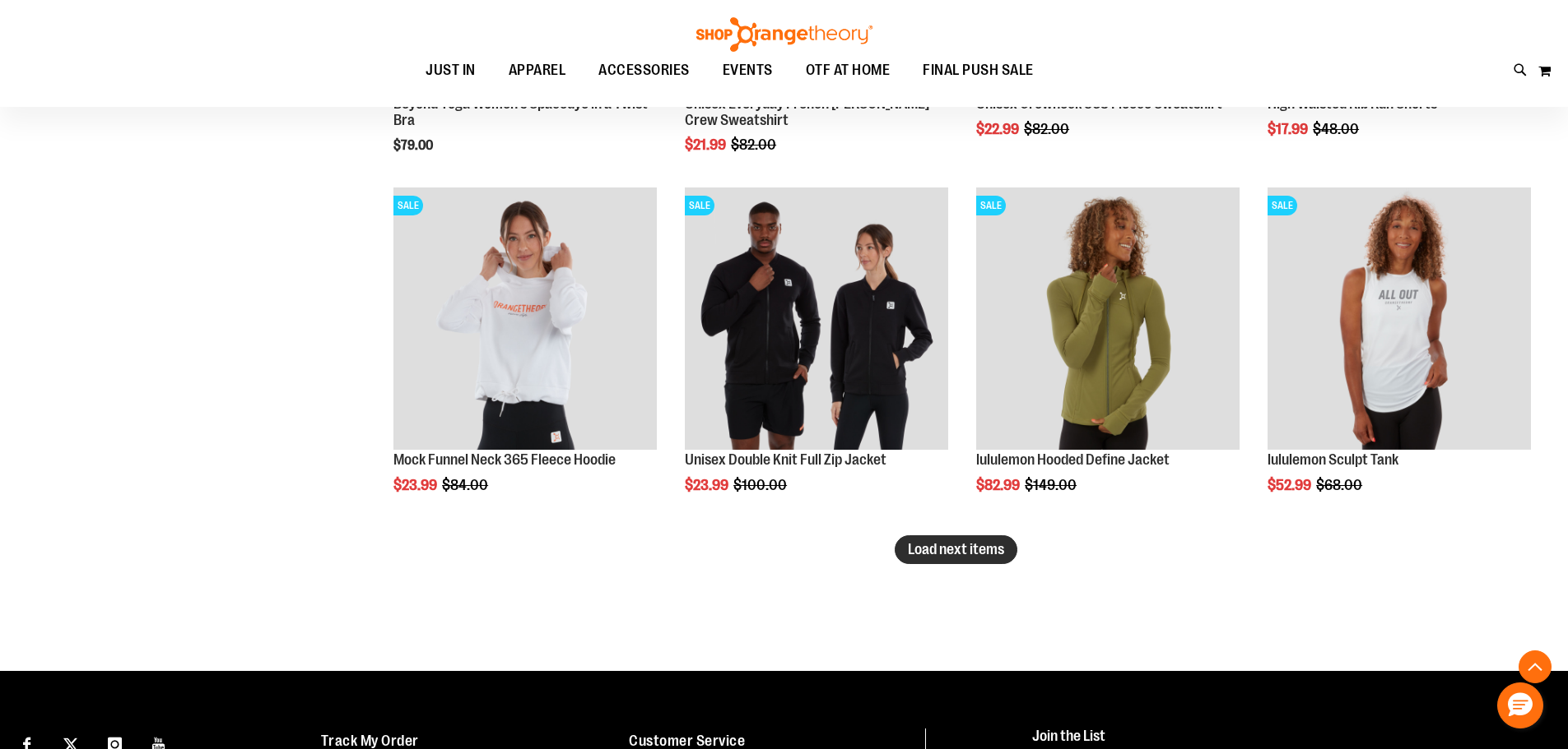
type input "**********"
click at [988, 547] on span "Load next items" at bounding box center [955, 549] width 96 height 16
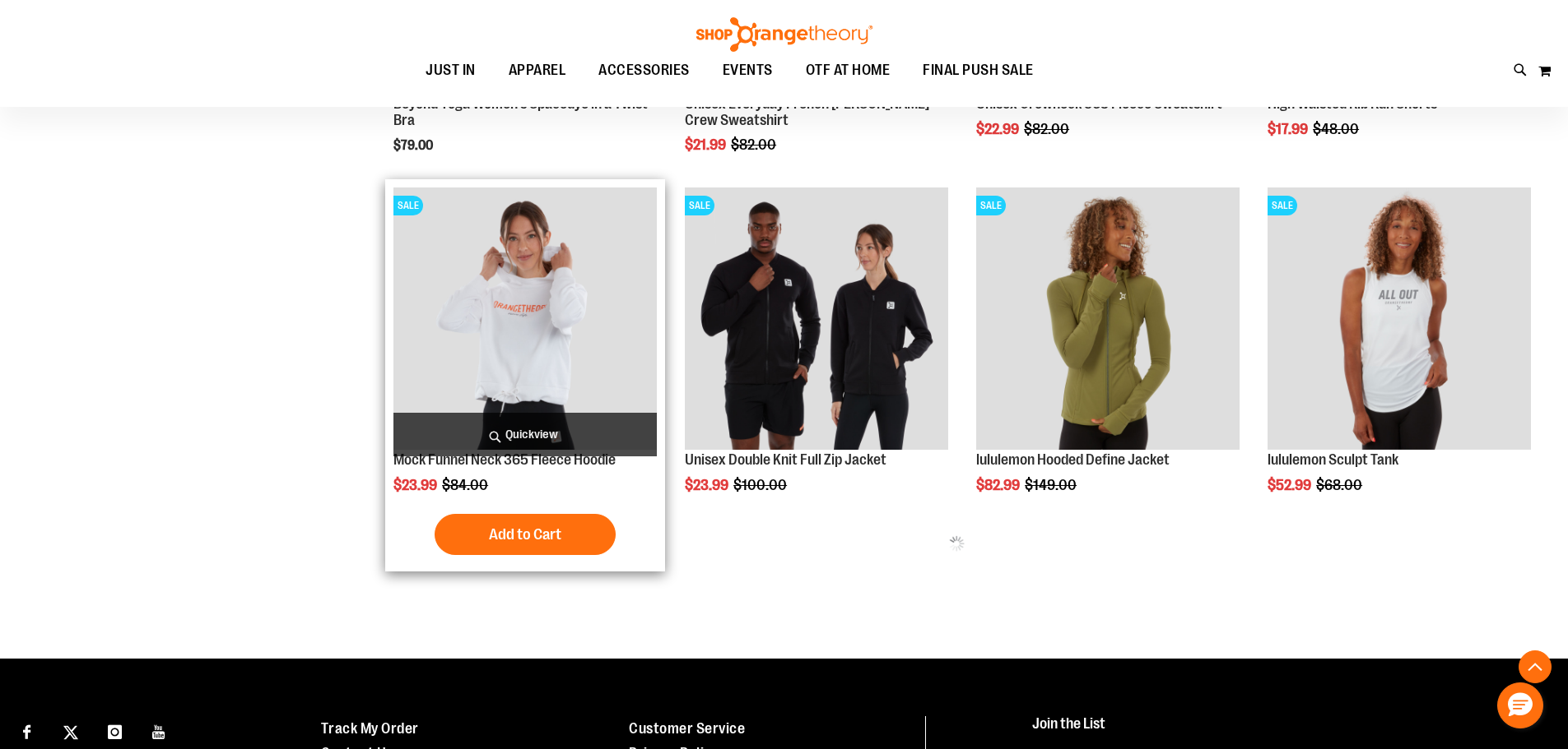
click at [590, 292] on img "product" at bounding box center [525, 319] width 263 height 263
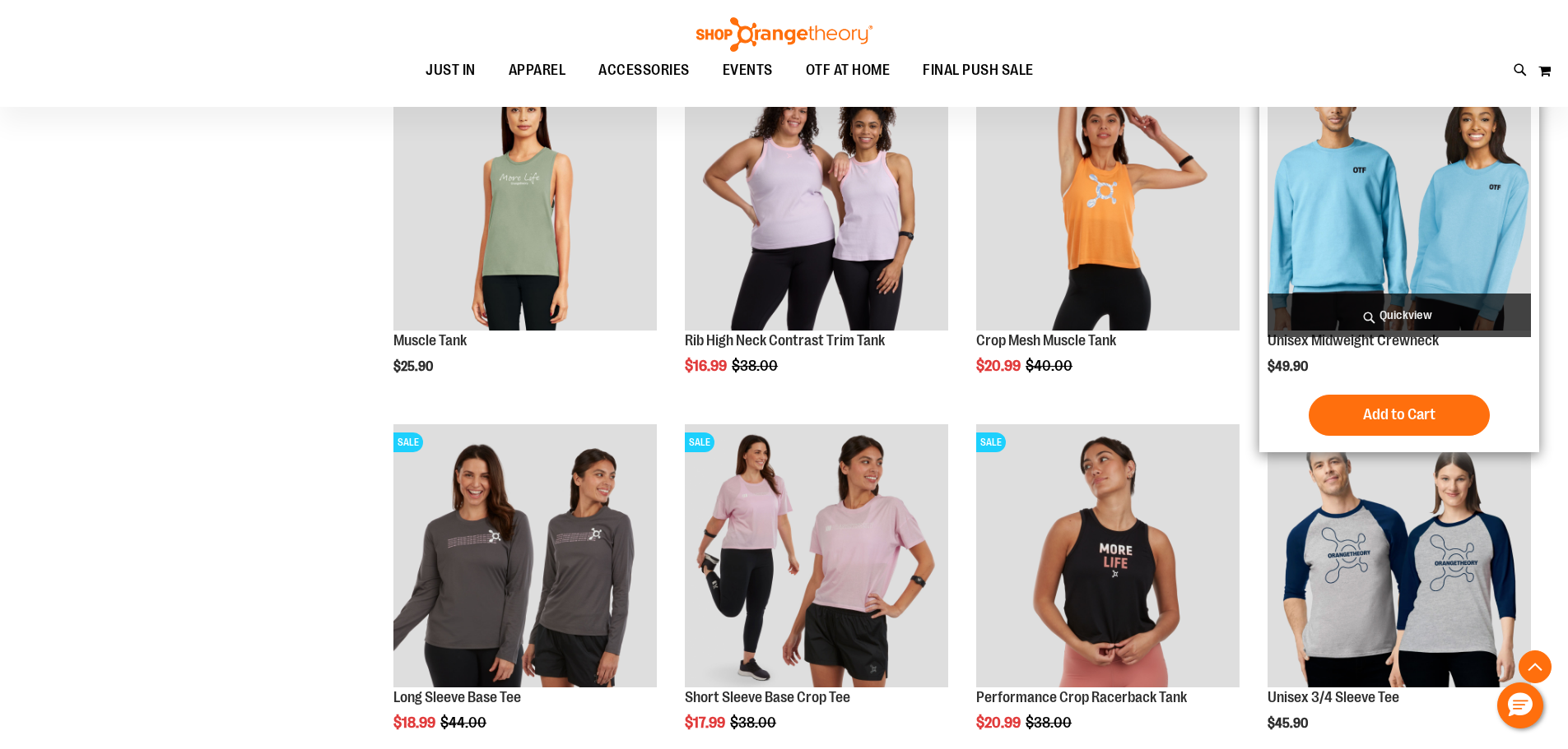
scroll to position [1613, 0]
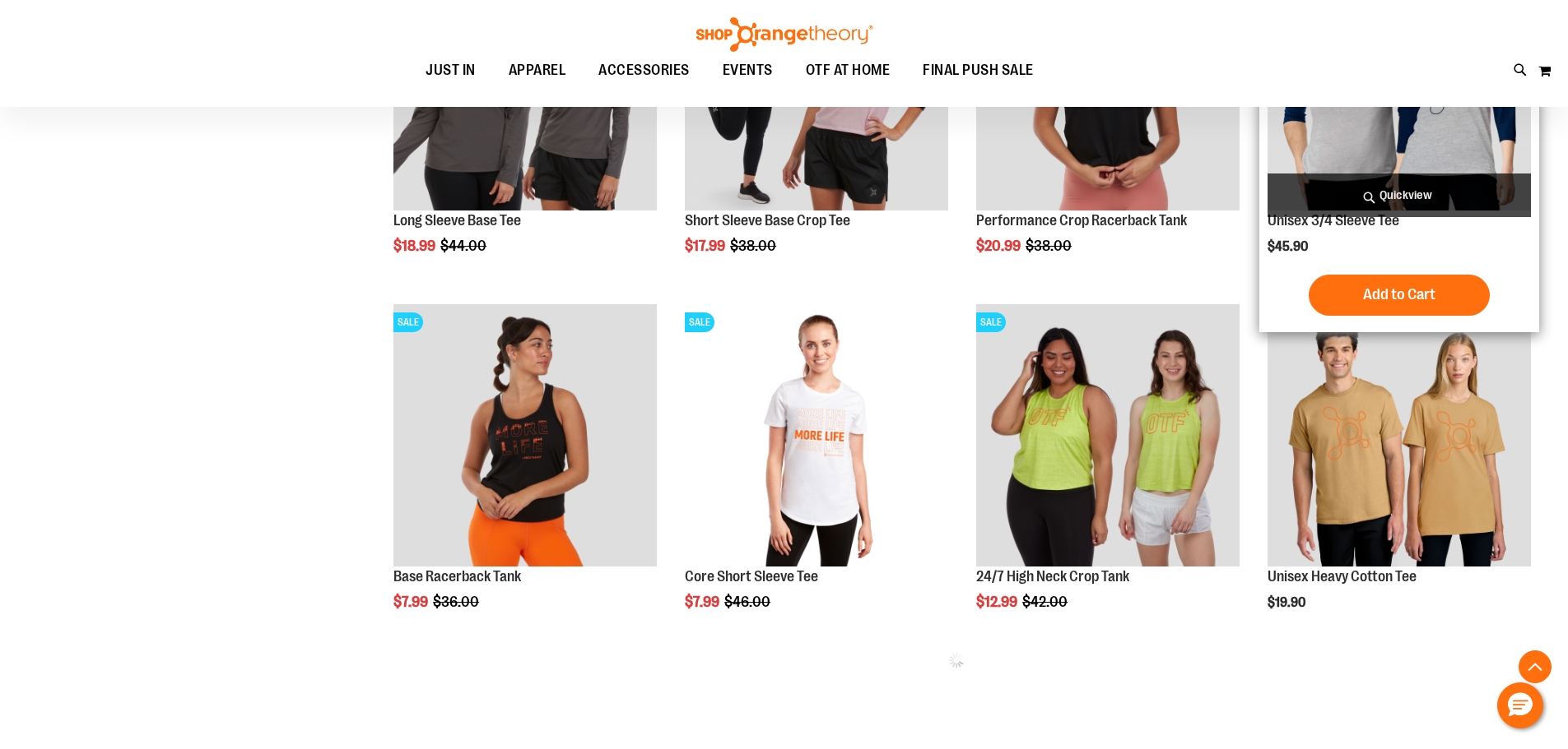
scroll to position [1943, 0]
